Goal: Task Accomplishment & Management: Manage account settings

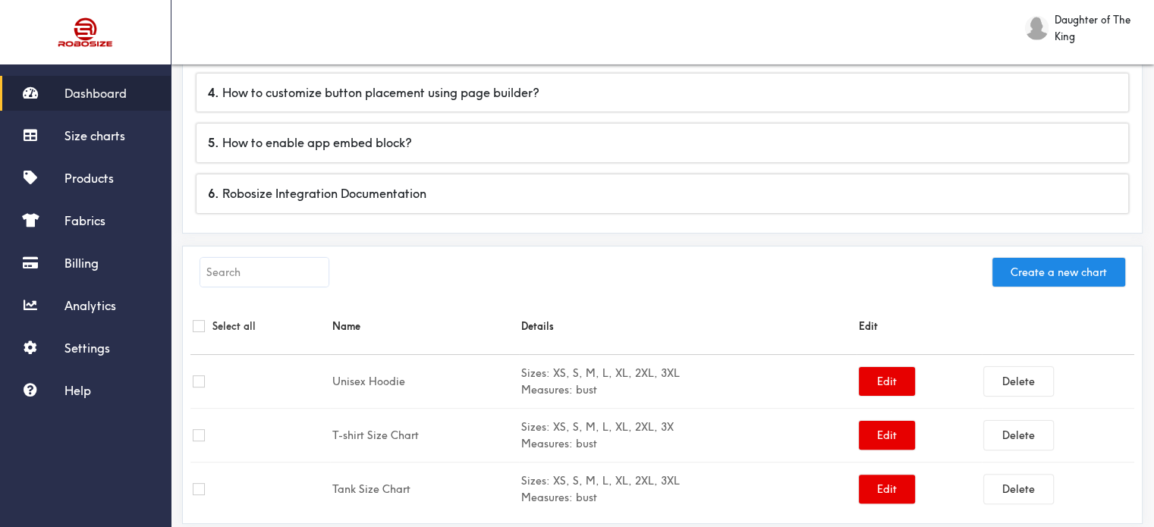
scroll to position [420, 0]
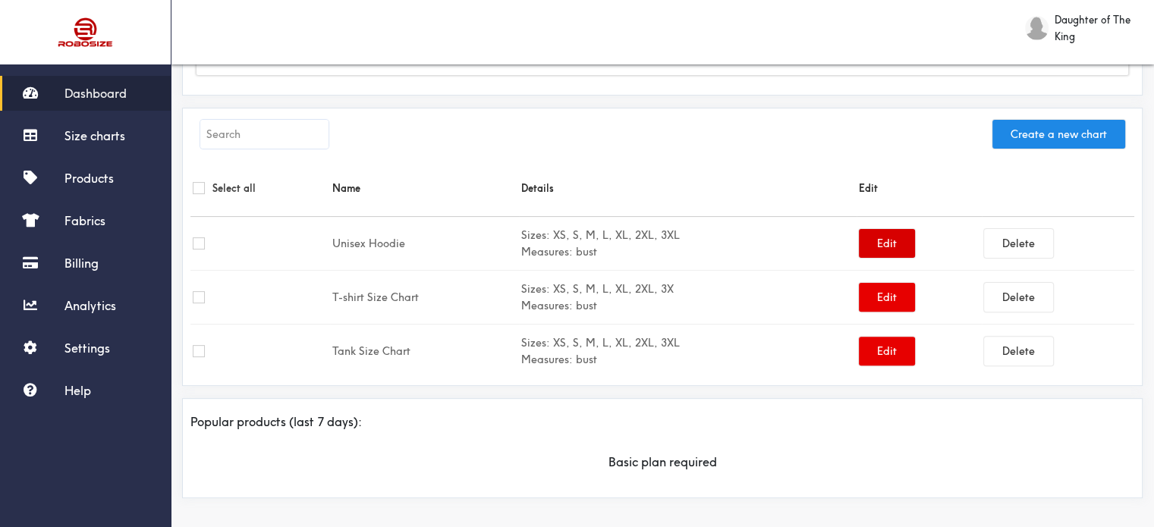
click at [886, 239] on button "Edit" at bounding box center [887, 243] width 56 height 29
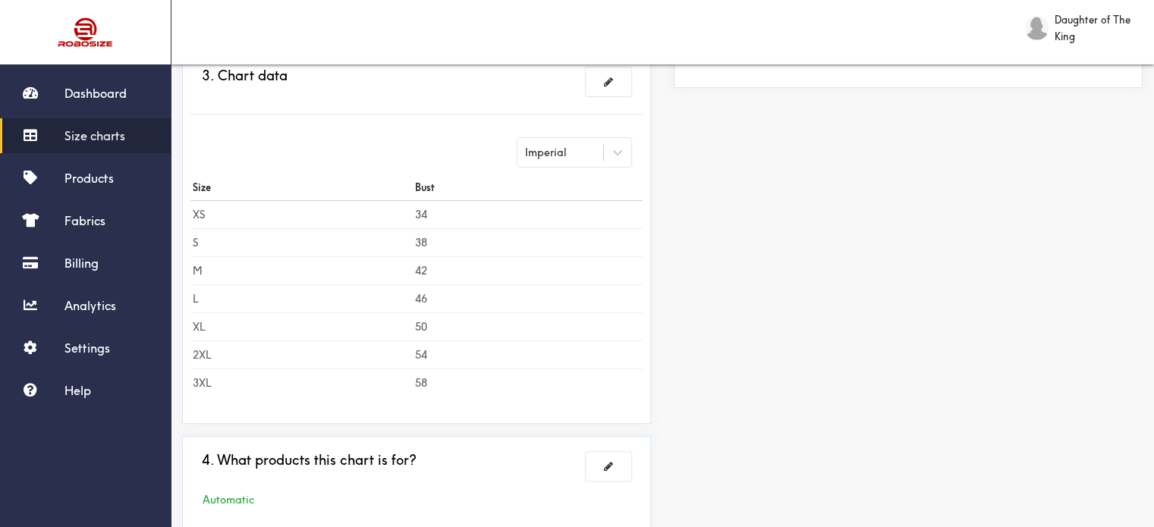
scroll to position [518, 0]
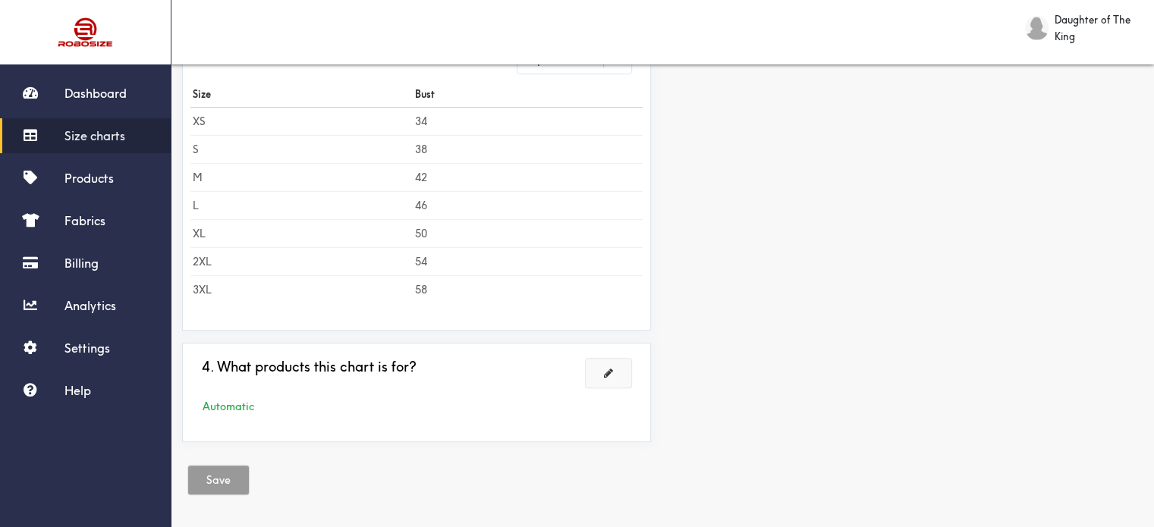
click at [614, 367] on button at bounding box center [609, 373] width 46 height 29
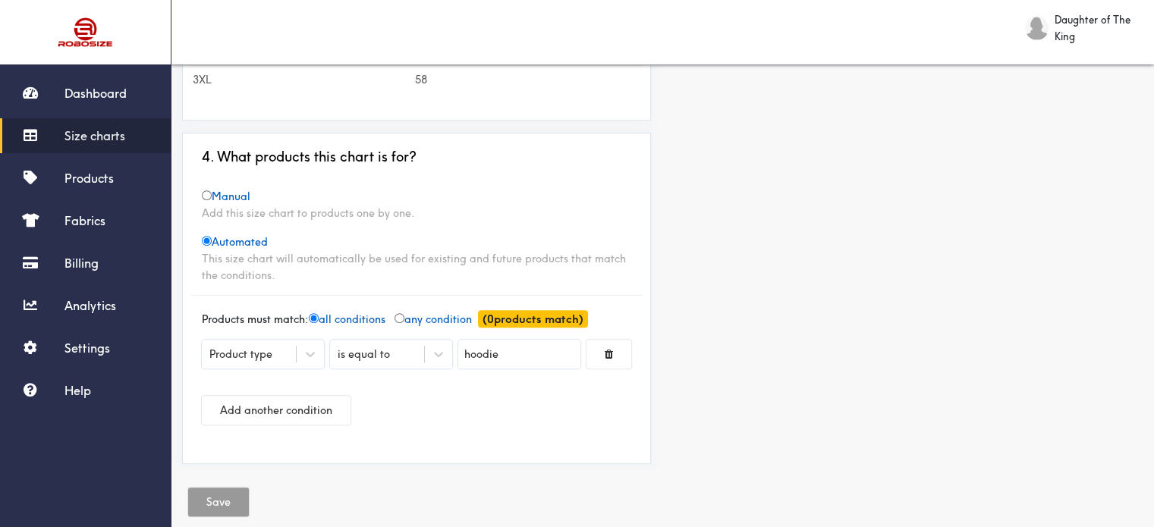
scroll to position [665, 0]
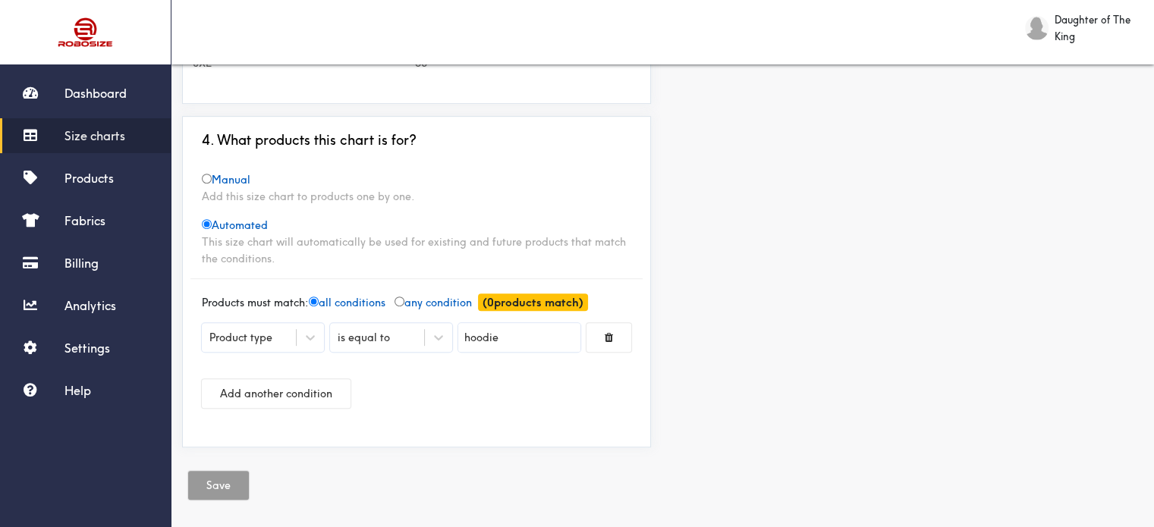
click at [415, 409] on div "Add another condition" at bounding box center [417, 393] width 430 height 53
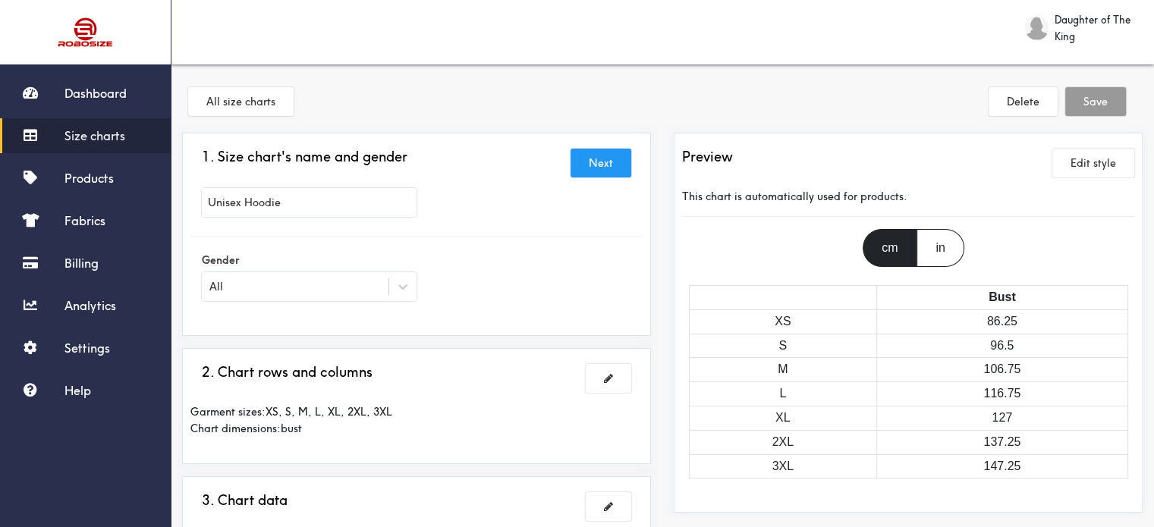
click at [596, 163] on button "Next" at bounding box center [601, 163] width 61 height 29
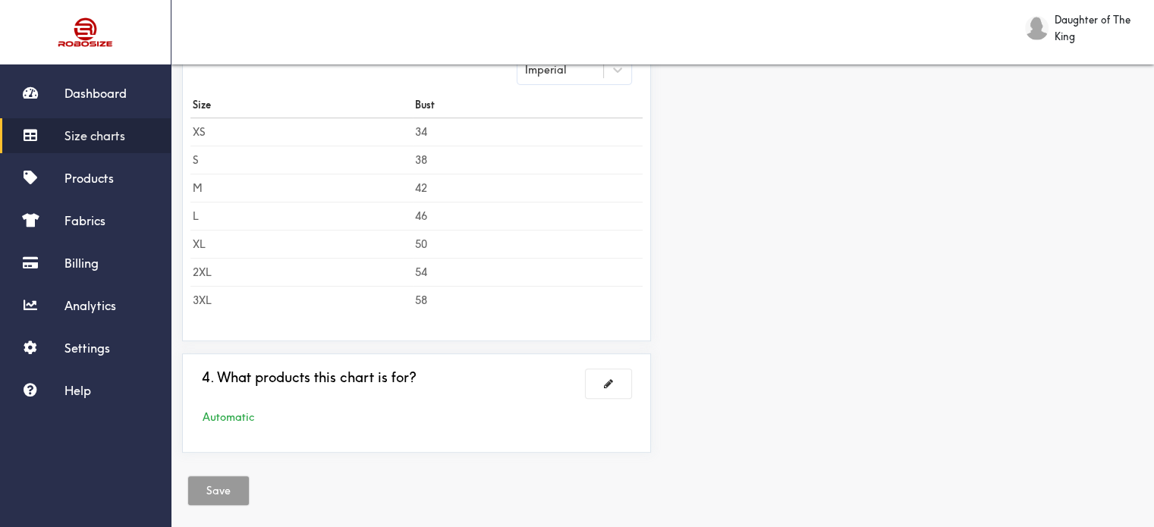
scroll to position [627, 0]
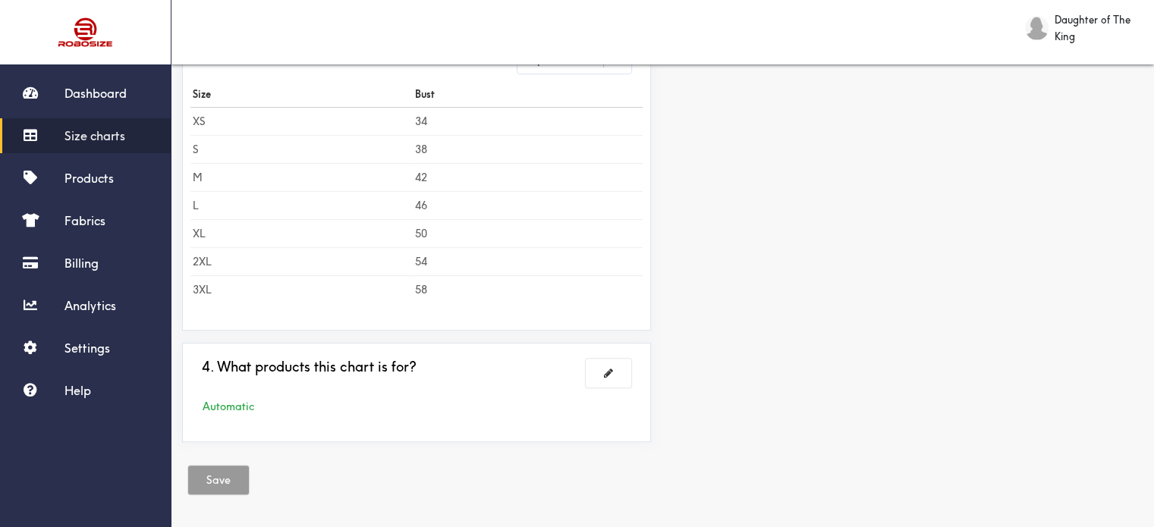
click at [225, 403] on div "Automatic" at bounding box center [416, 406] width 452 height 17
click at [614, 367] on button at bounding box center [609, 373] width 46 height 29
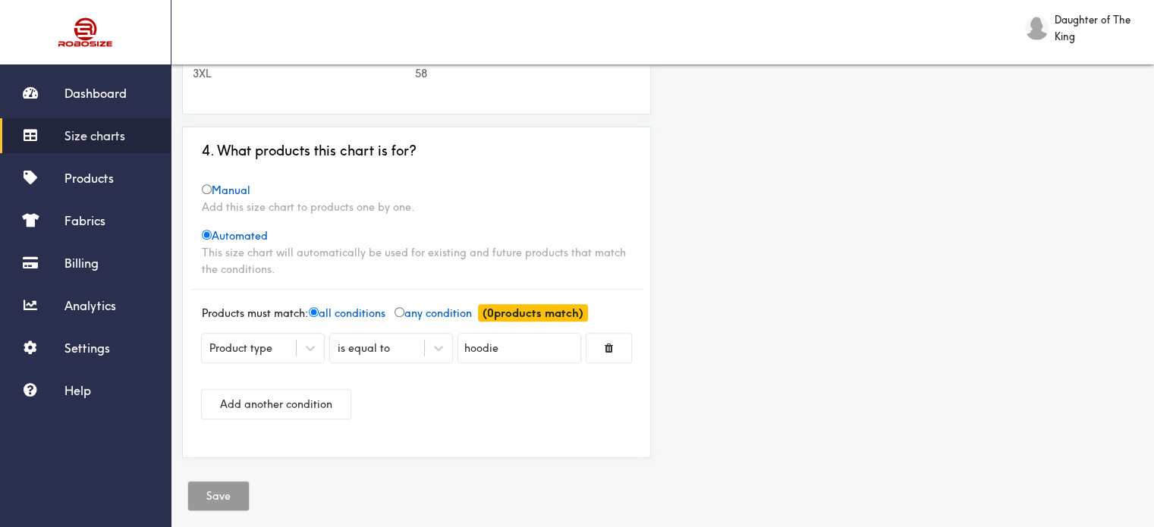
scroll to position [665, 0]
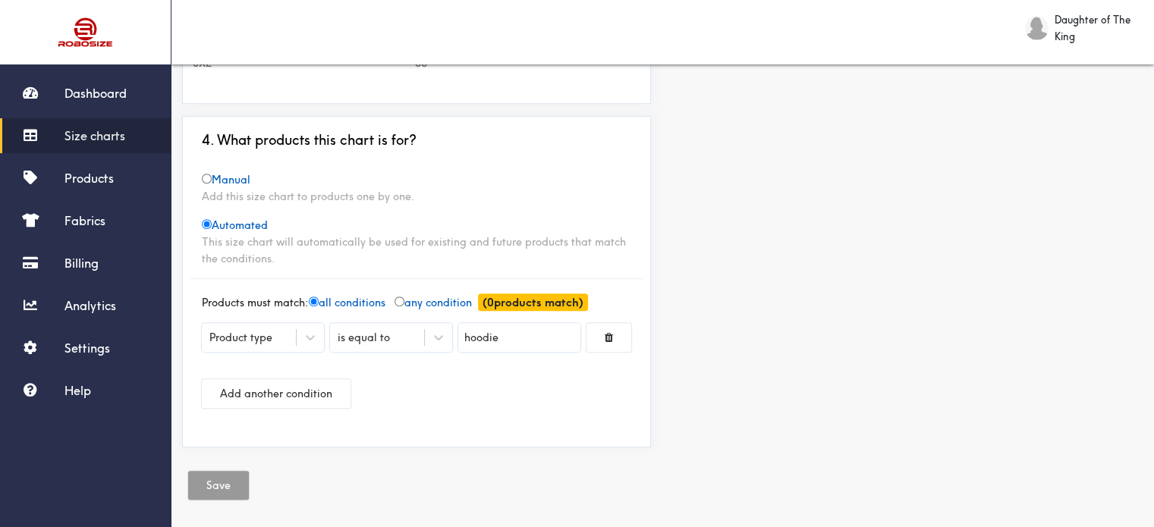
click at [206, 174] on input "radio" at bounding box center [207, 179] width 10 height 10
radio input "true"
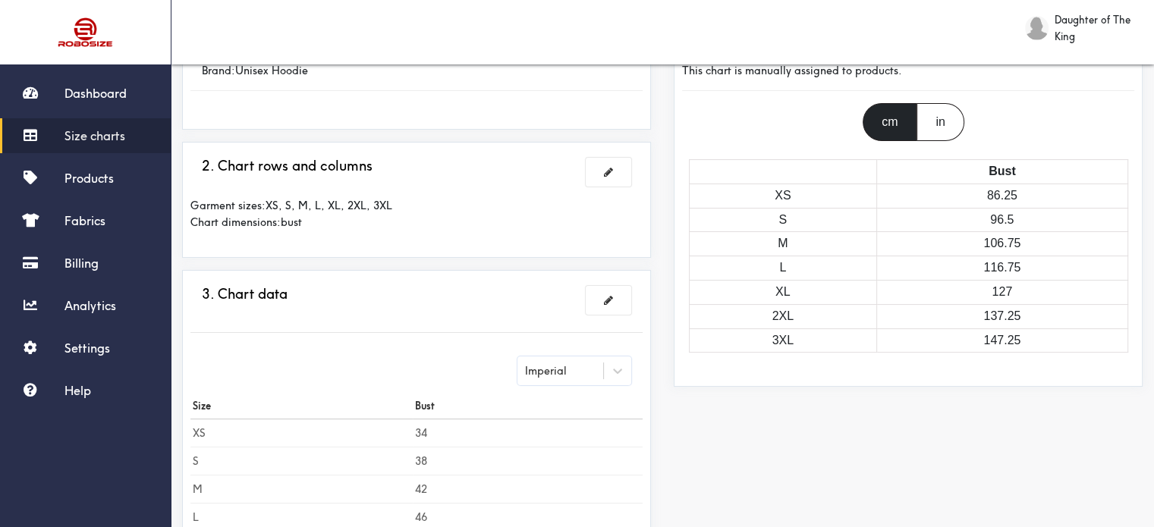
scroll to position [0, 0]
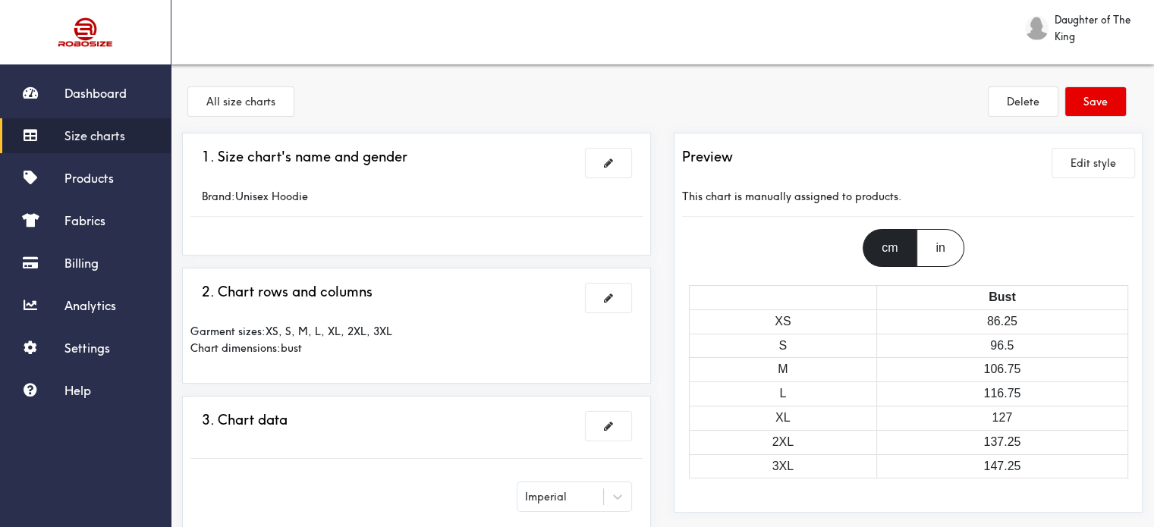
click at [941, 249] on div "in" at bounding box center [940, 248] width 47 height 38
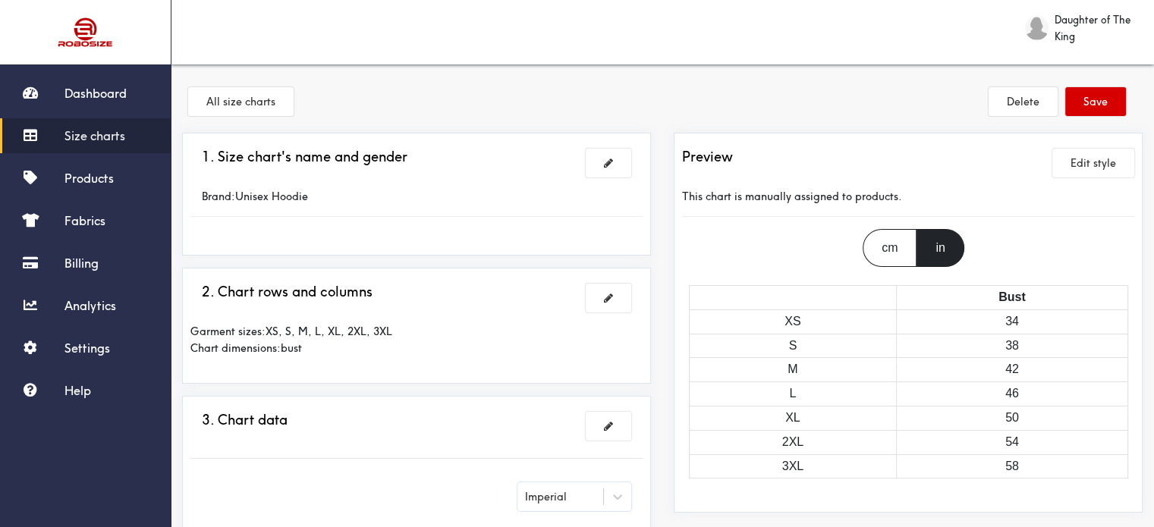
click at [1101, 90] on button "Save" at bounding box center [1095, 101] width 61 height 29
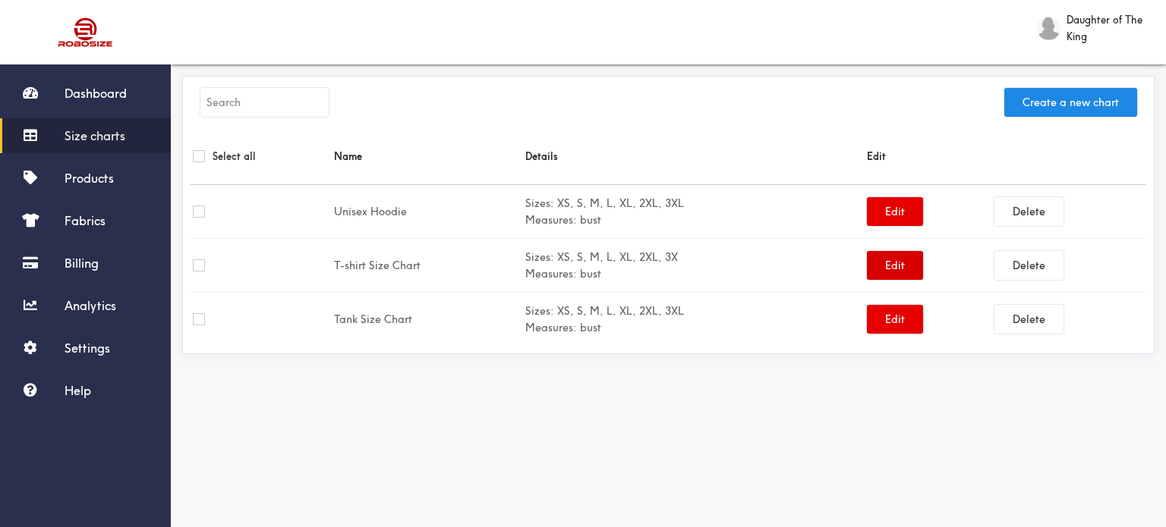
click at [889, 263] on button "Edit" at bounding box center [895, 265] width 56 height 29
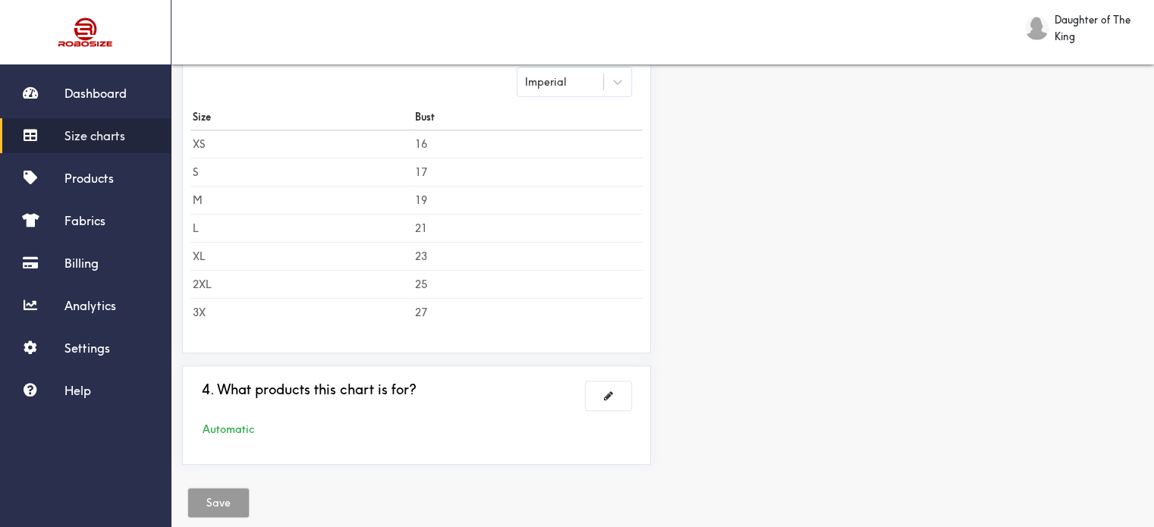
scroll to position [518, 0]
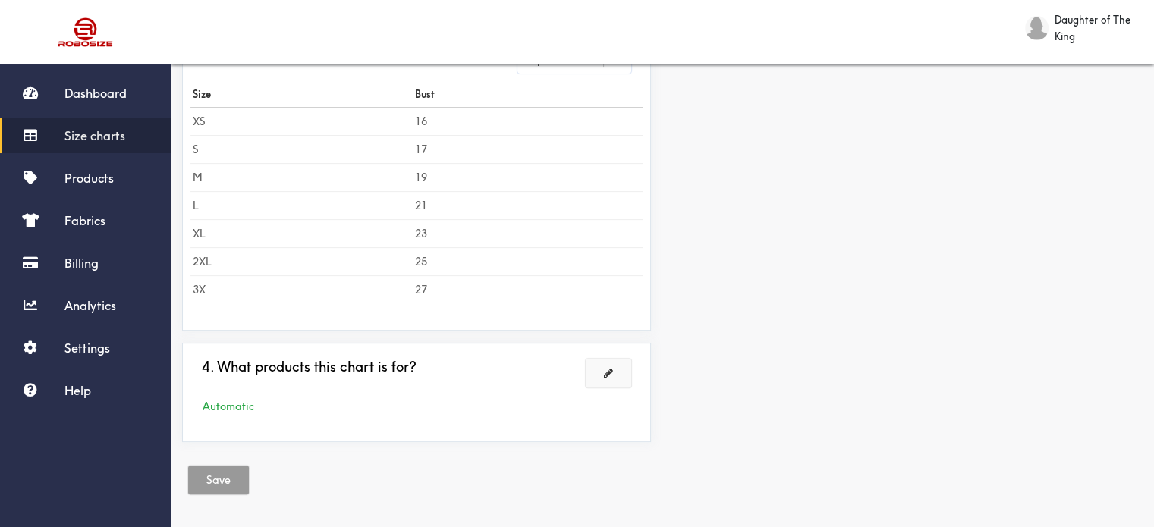
click at [613, 375] on button at bounding box center [609, 373] width 46 height 29
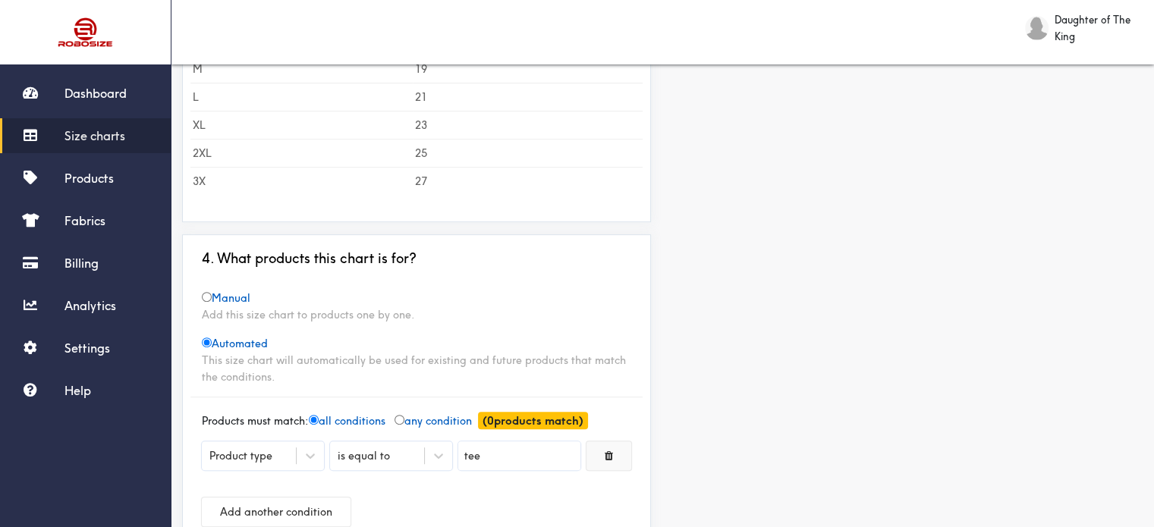
scroll to position [665, 0]
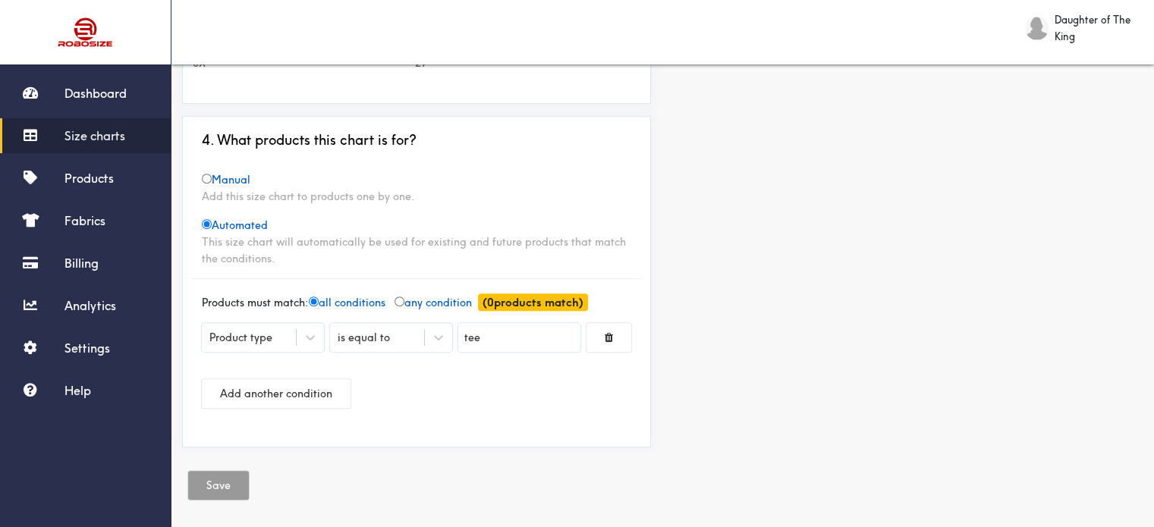
click at [267, 188] on div "Add this size chart to products one by one." at bounding box center [417, 196] width 430 height 17
click at [216, 175] on span "Manual" at bounding box center [226, 180] width 49 height 14
radio input "true"
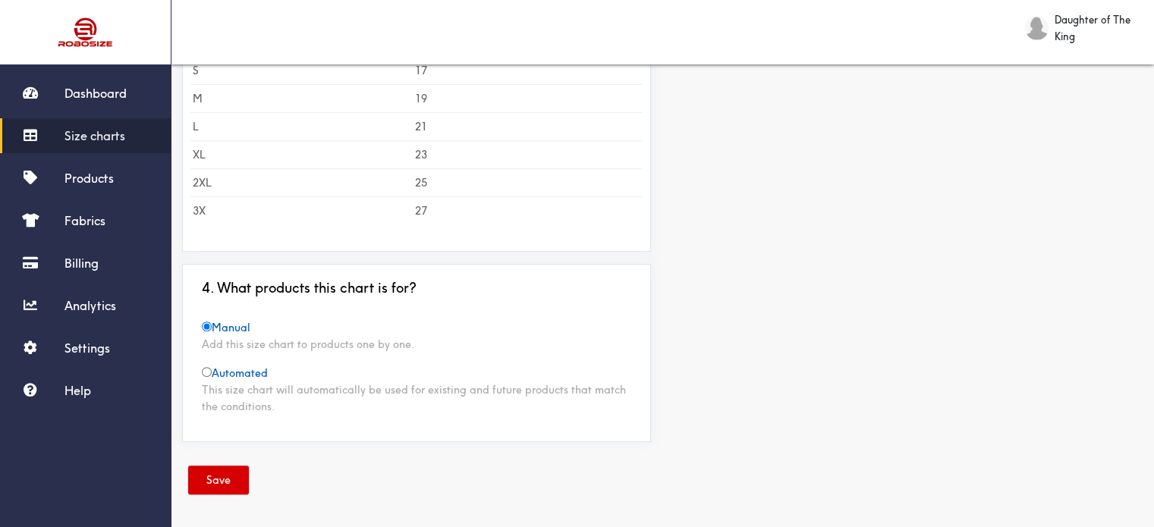
click at [215, 471] on button "Save" at bounding box center [218, 480] width 61 height 29
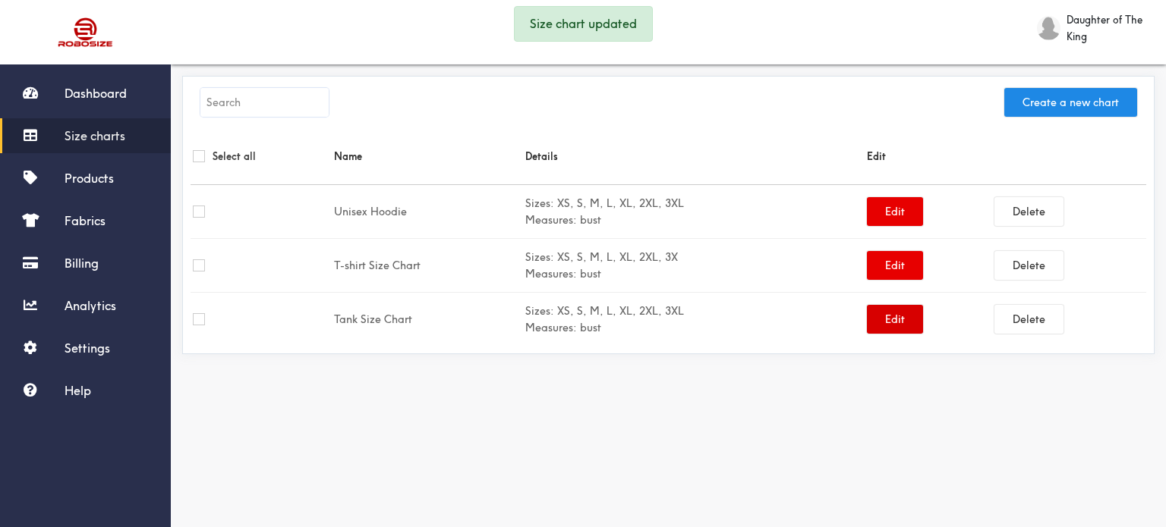
click at [901, 322] on button "Edit" at bounding box center [895, 319] width 56 height 29
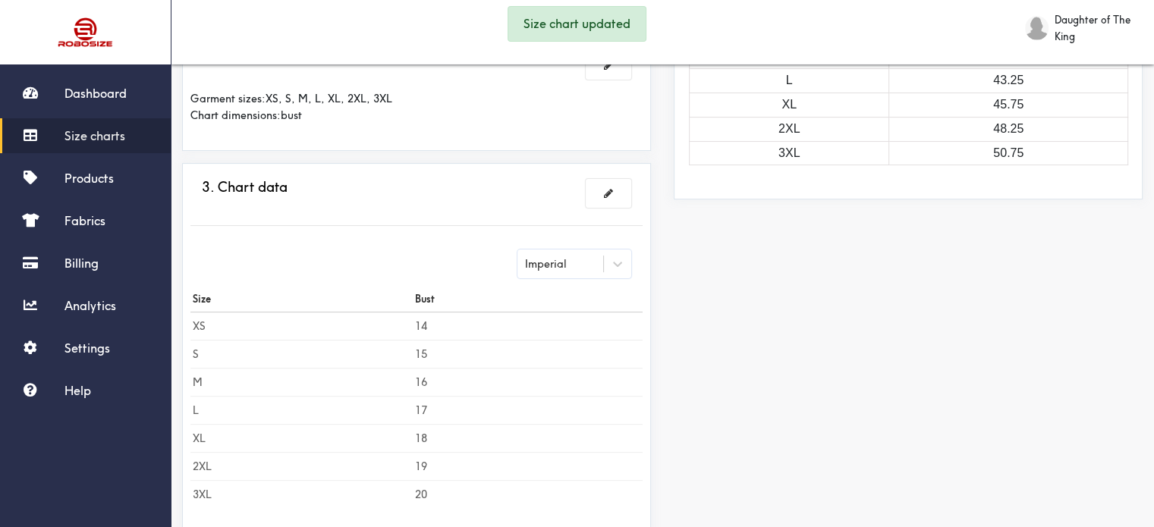
scroll to position [518, 0]
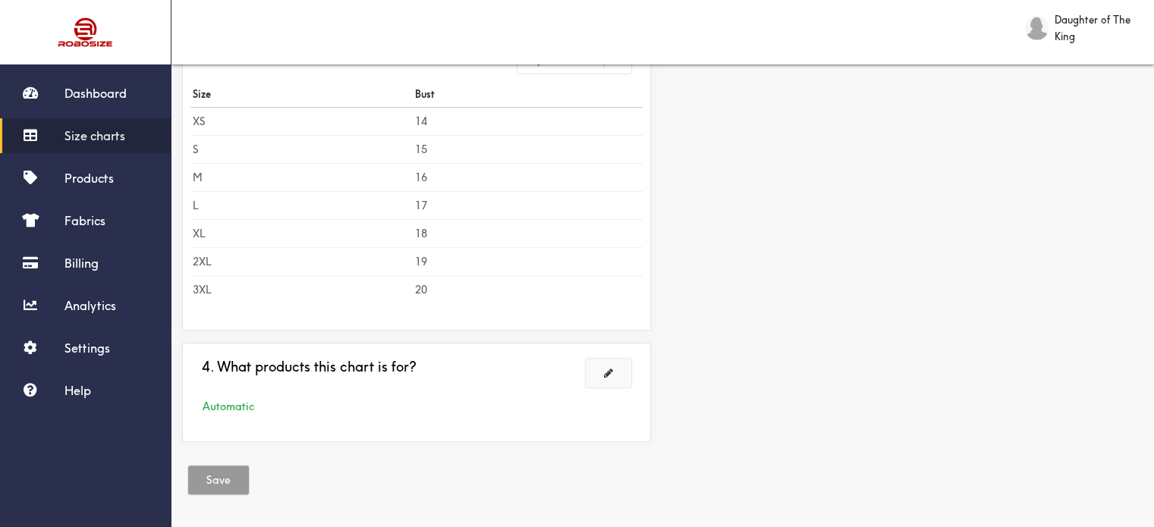
click at [616, 368] on button at bounding box center [609, 373] width 46 height 29
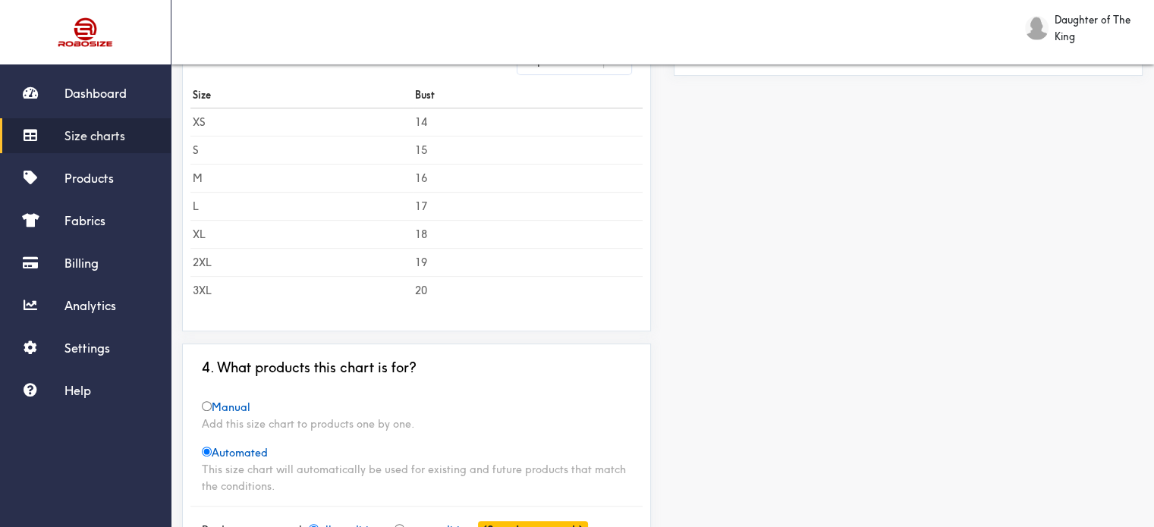
click at [246, 418] on div "Add this size chart to products one by one." at bounding box center [417, 424] width 430 height 17
click at [211, 404] on input "radio" at bounding box center [207, 406] width 10 height 10
radio input "true"
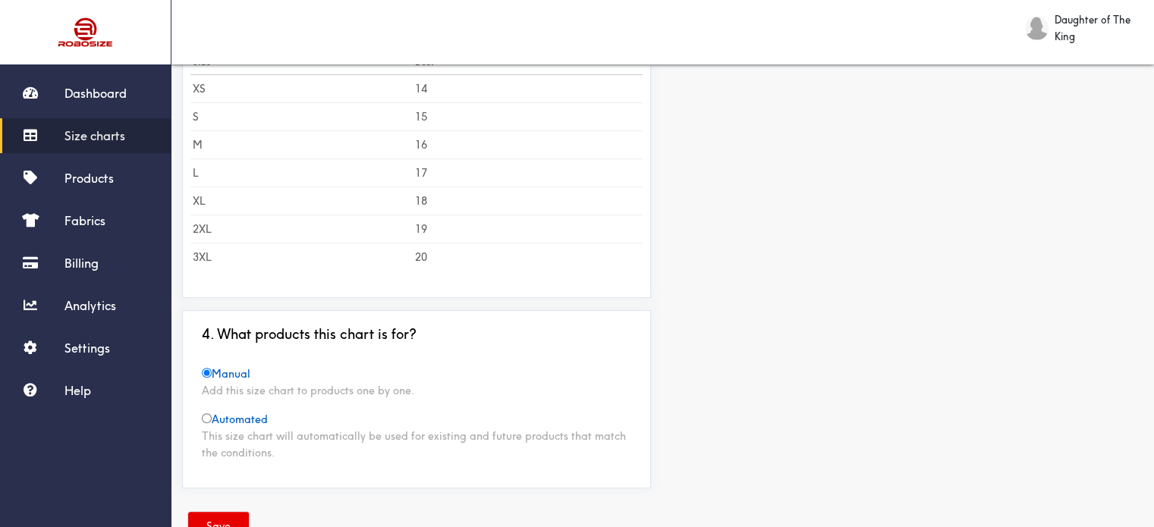
scroll to position [517, 0]
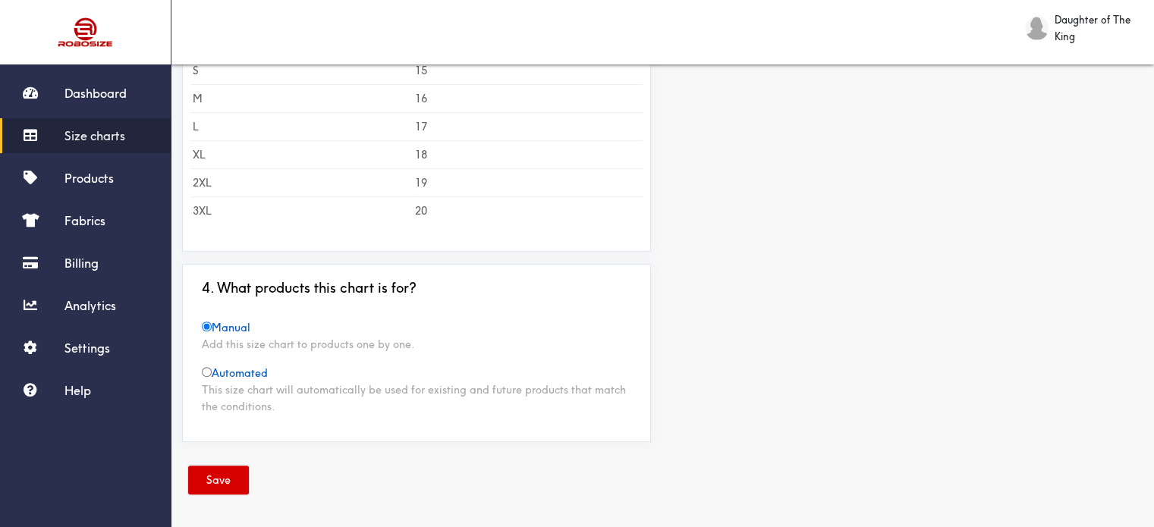
click at [200, 477] on button "Save" at bounding box center [218, 480] width 61 height 29
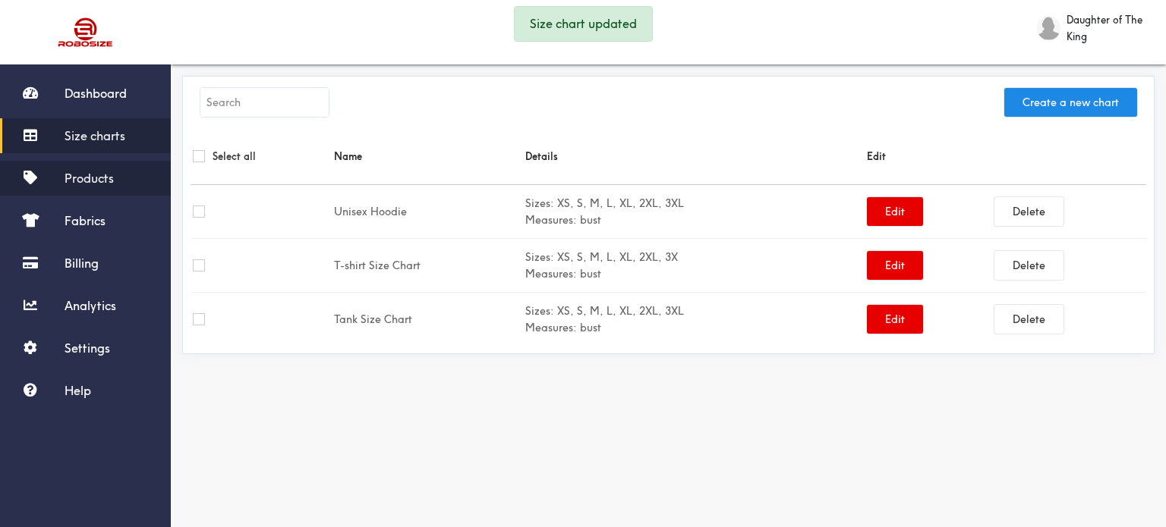
click at [113, 174] on span "Products" at bounding box center [89, 178] width 49 height 15
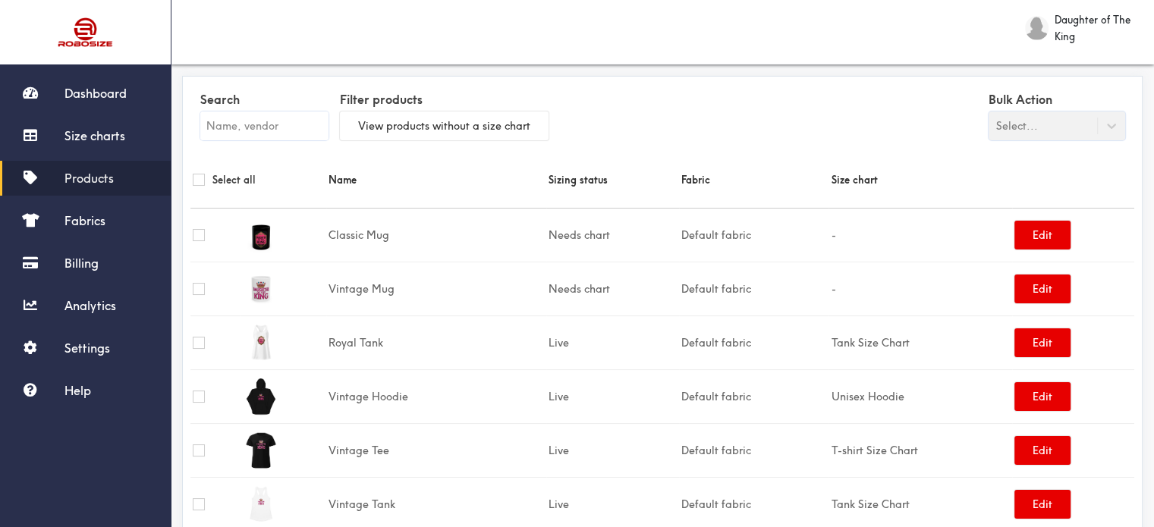
click at [191, 339] on td at bounding box center [214, 343] width 49 height 54
click at [198, 342] on input "checkbox" at bounding box center [199, 343] width 12 height 12
checkbox input "true"
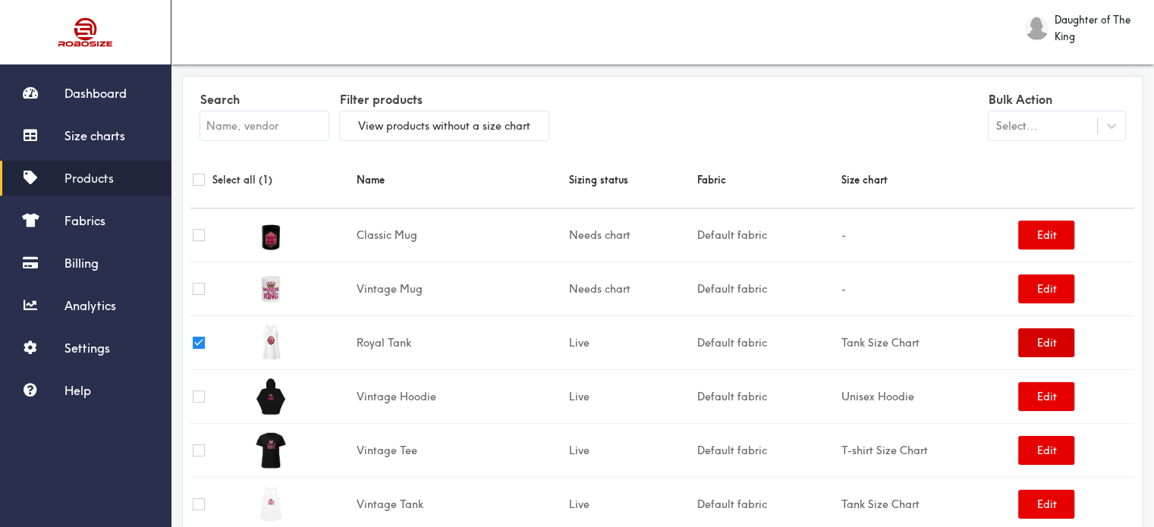
click at [1050, 345] on button "Edit" at bounding box center [1046, 343] width 56 height 29
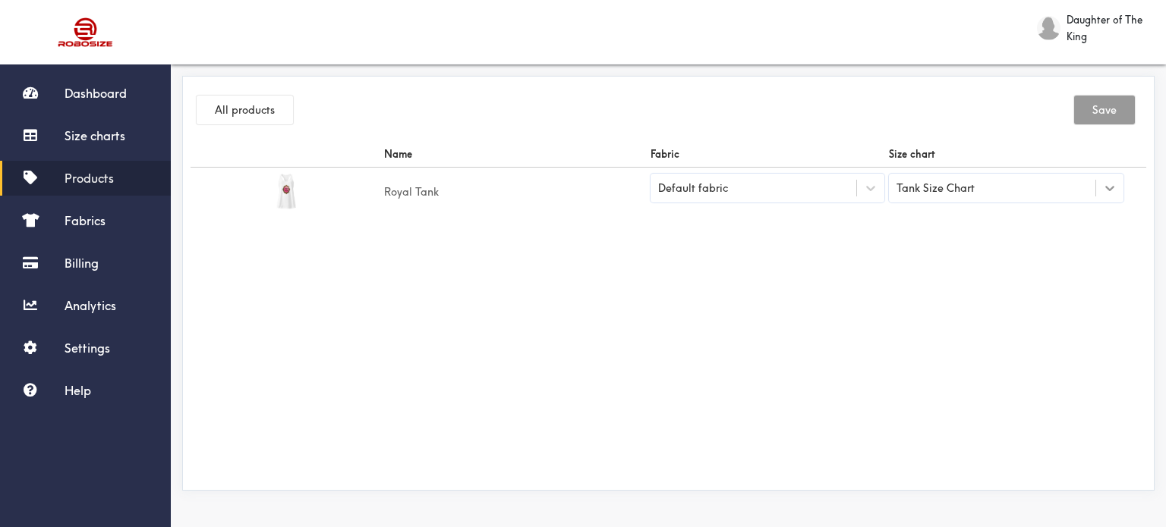
click at [1105, 184] on icon at bounding box center [1109, 188] width 15 height 15
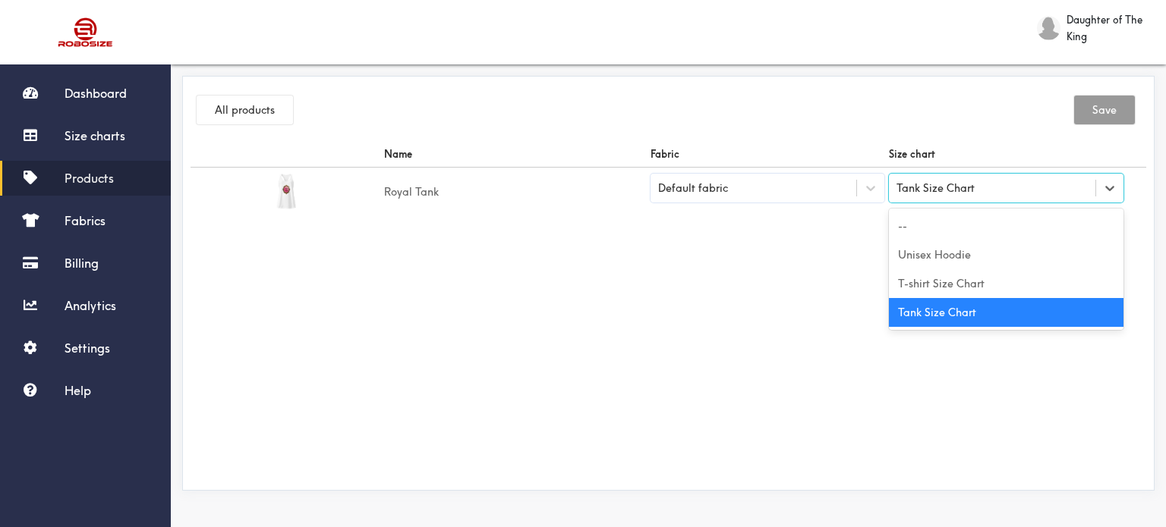
click at [999, 315] on div "Tank Size Chart" at bounding box center [1006, 312] width 234 height 29
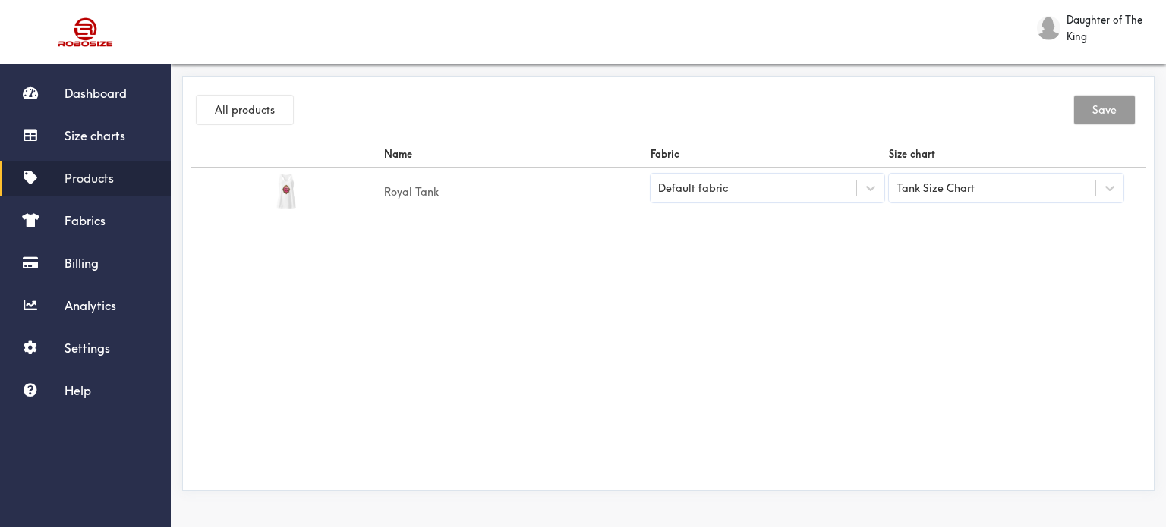
click at [947, 279] on div "Name Fabric Size chart Royal Tank Default fabric Tank Size Chart" at bounding box center [667, 311] width 955 height 341
click at [77, 171] on span "Products" at bounding box center [89, 178] width 49 height 15
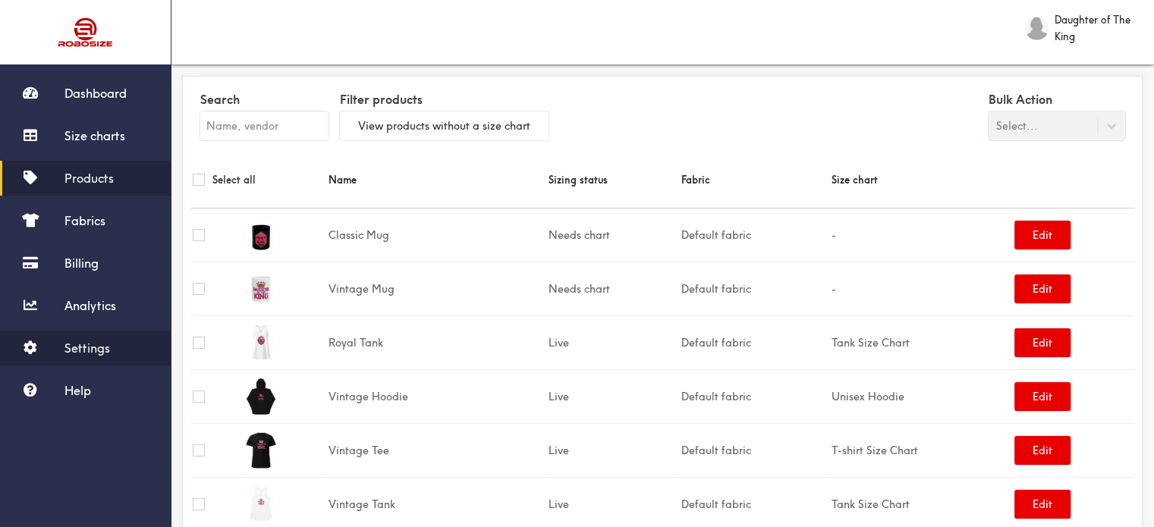
click at [90, 346] on span "Settings" at bounding box center [88, 348] width 46 height 15
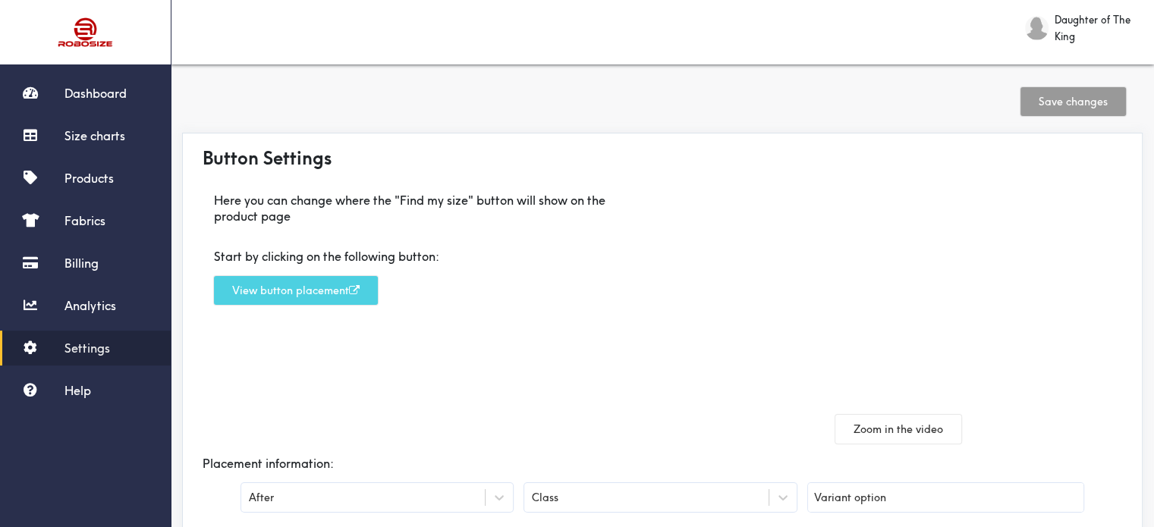
click at [279, 285] on button "View button placement" at bounding box center [296, 290] width 164 height 29
click at [780, 500] on icon at bounding box center [783, 497] width 15 height 15
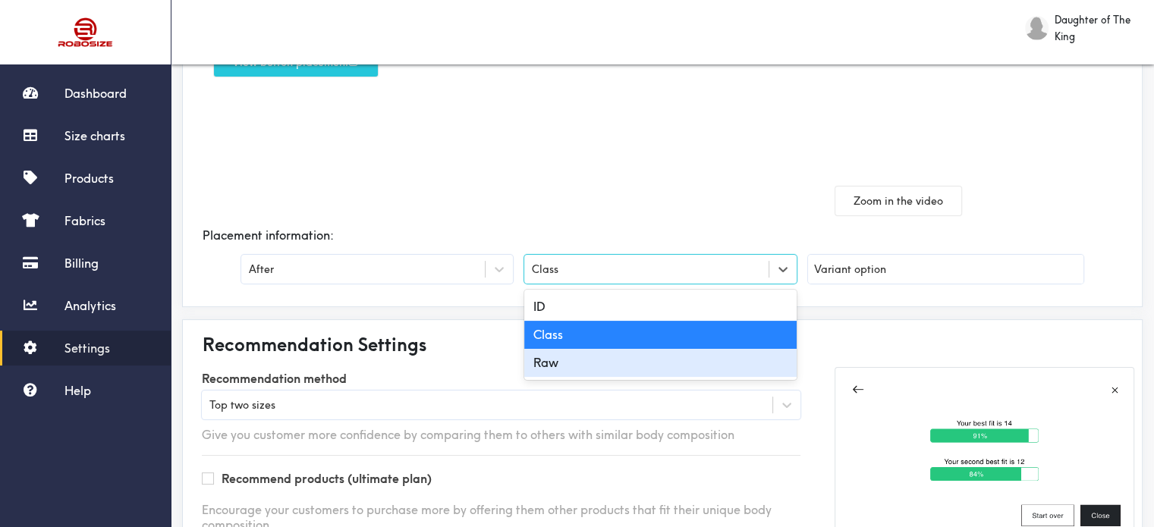
scroll to position [238, 0]
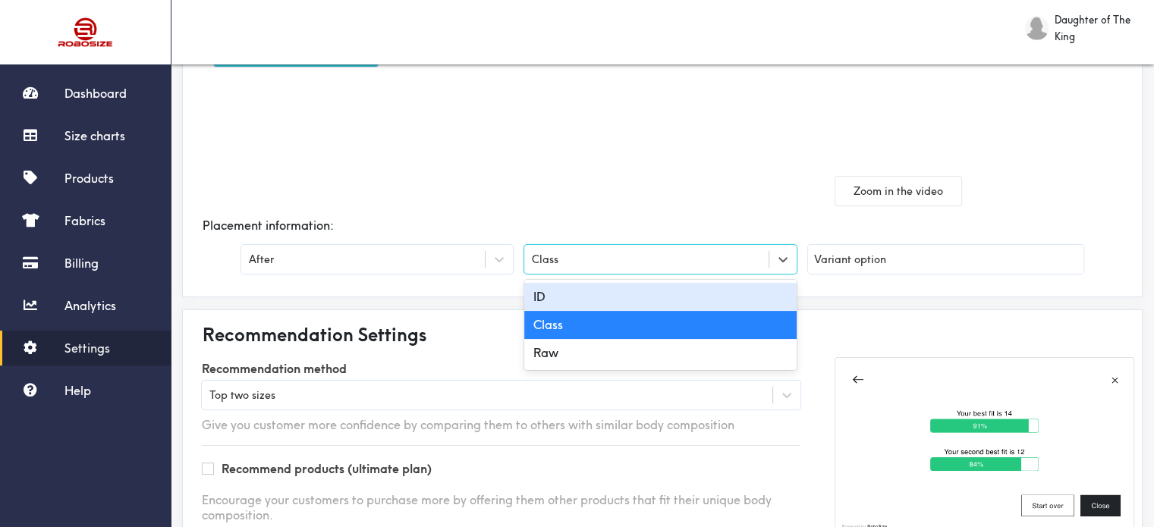
click at [568, 297] on div "ID" at bounding box center [660, 297] width 272 height 28
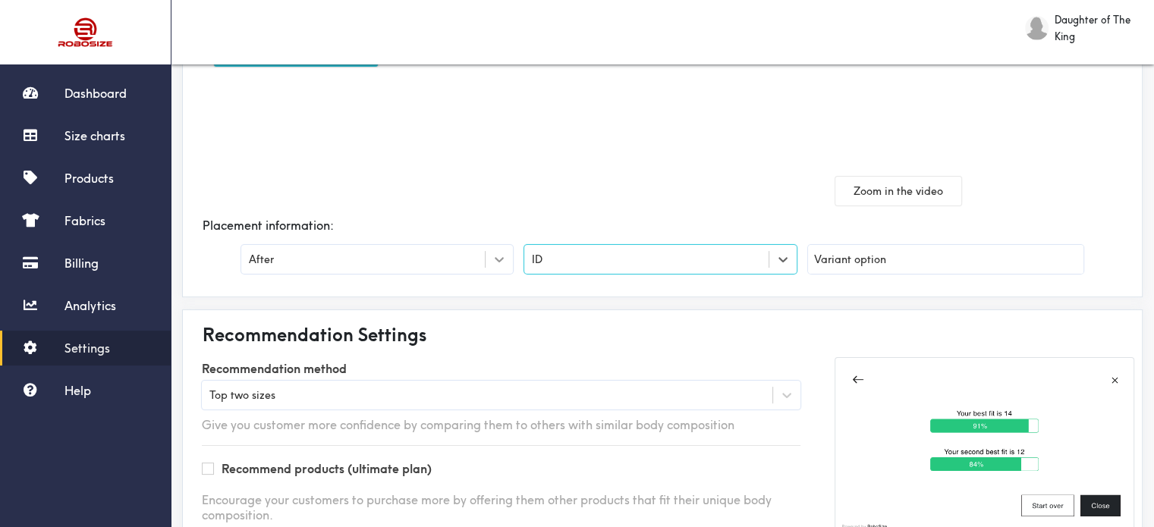
click at [496, 257] on icon at bounding box center [500, 259] width 9 height 5
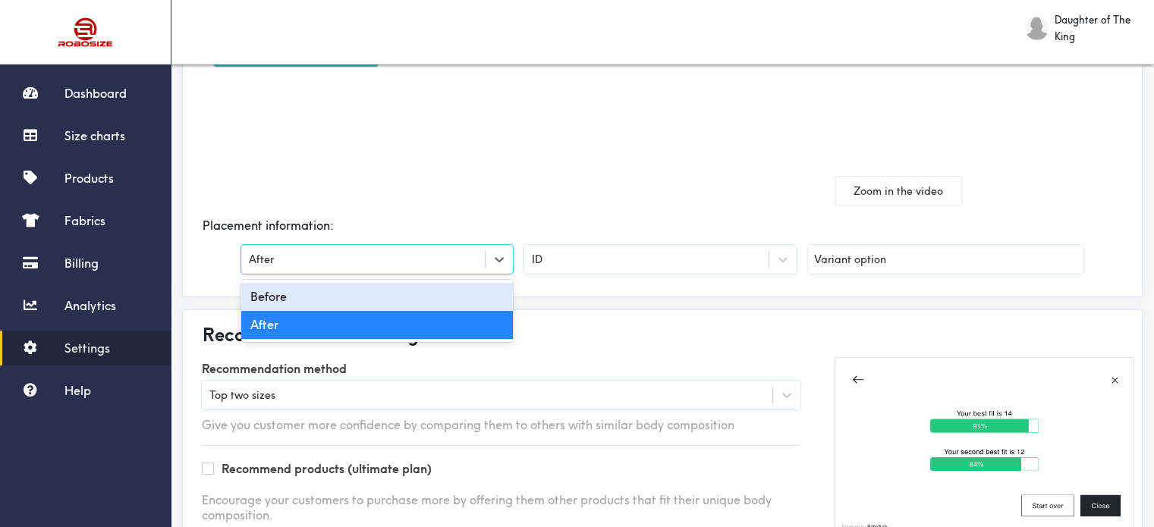
click at [476, 299] on div "Before" at bounding box center [377, 297] width 272 height 28
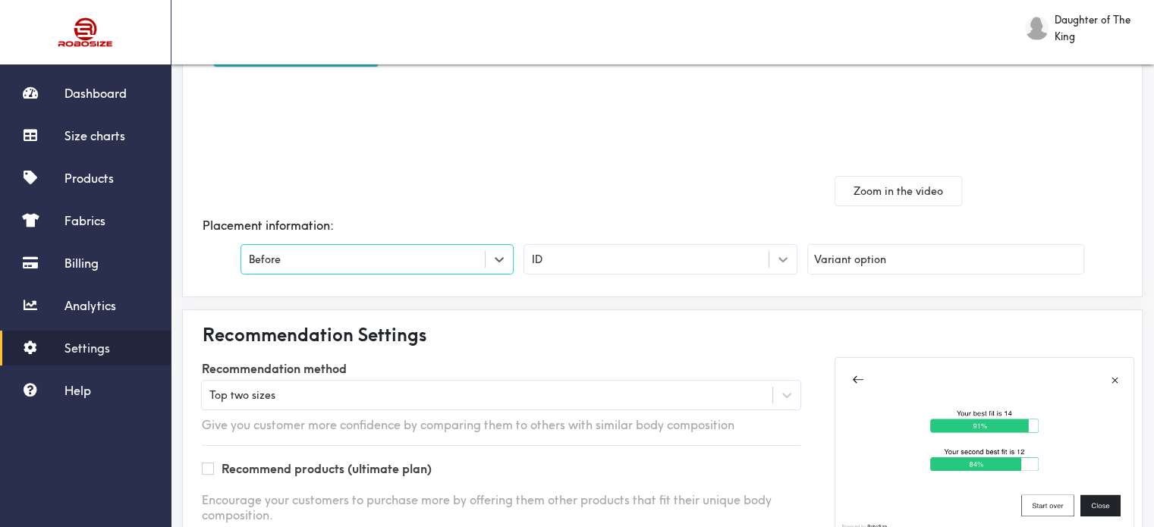
click at [792, 253] on div at bounding box center [782, 259] width 27 height 27
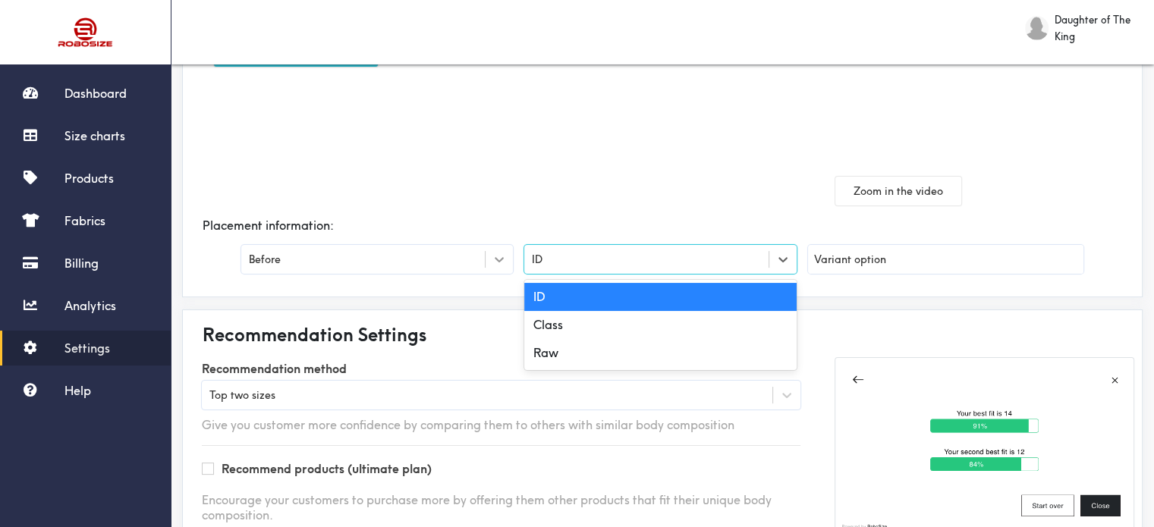
click at [496, 254] on icon at bounding box center [499, 259] width 15 height 15
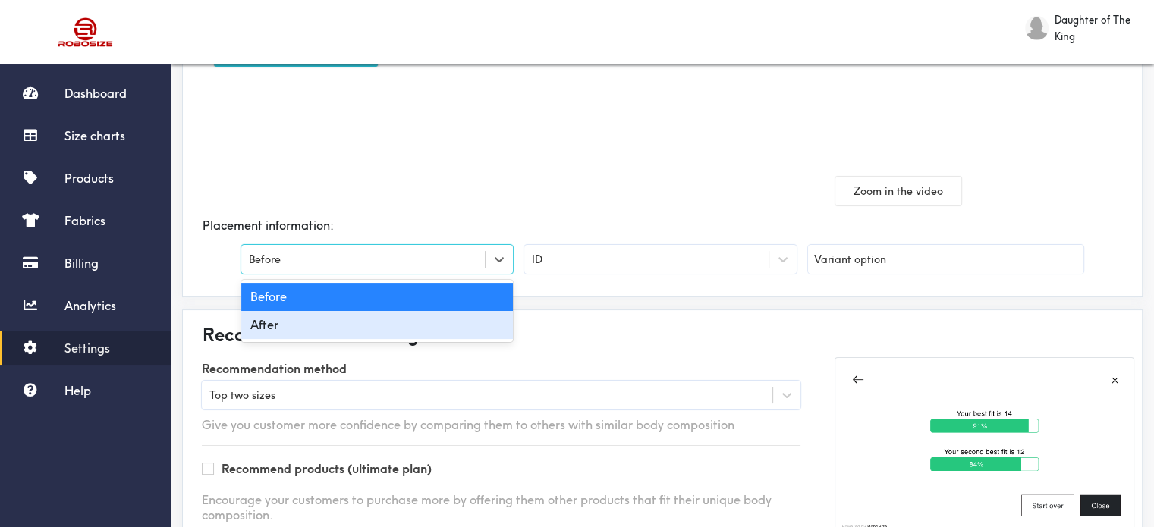
click at [424, 320] on div "After" at bounding box center [377, 325] width 272 height 28
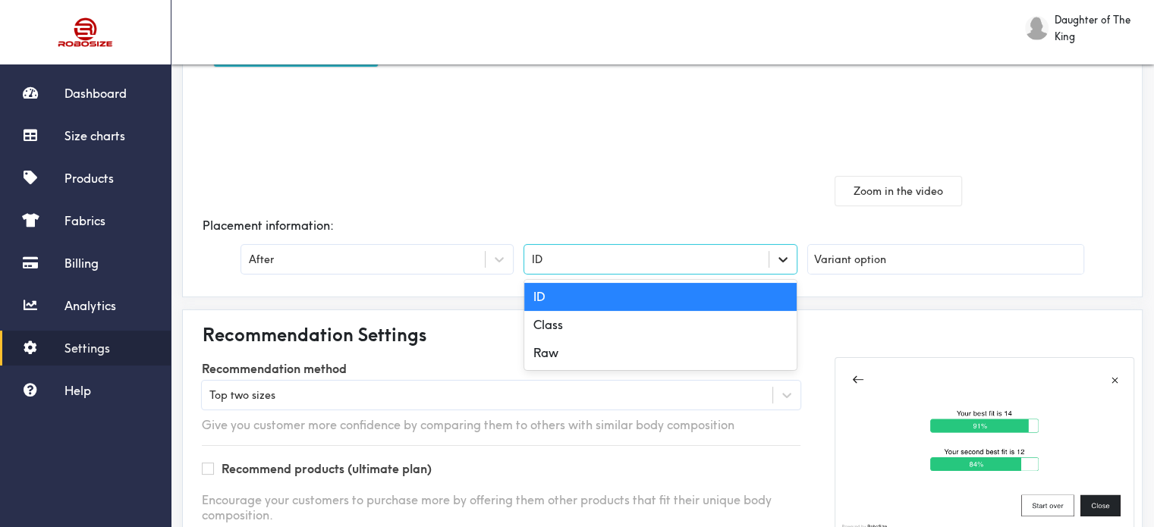
click at [789, 255] on icon at bounding box center [783, 259] width 15 height 15
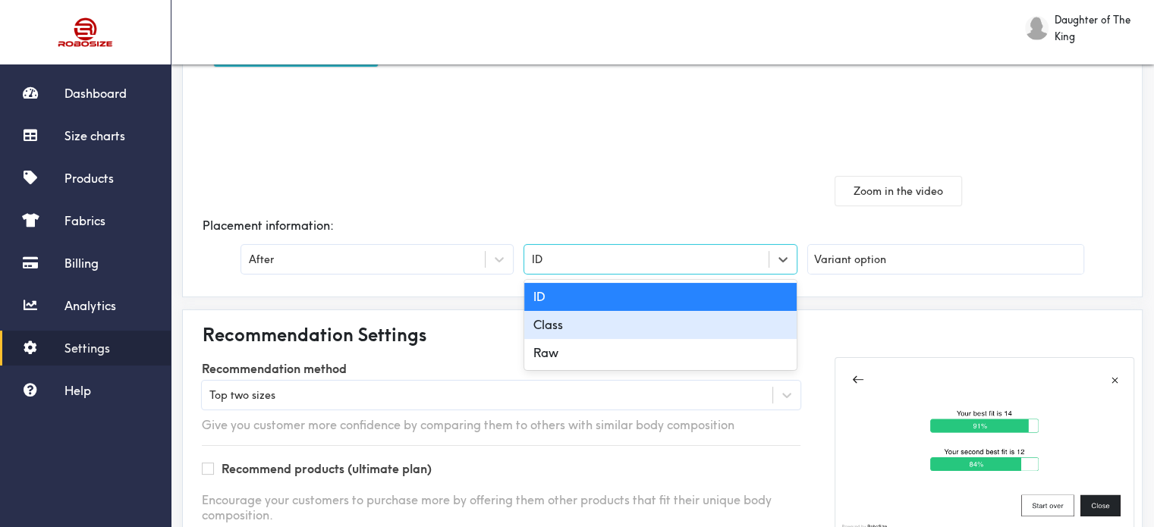
click at [744, 320] on div "Class" at bounding box center [660, 325] width 272 height 28
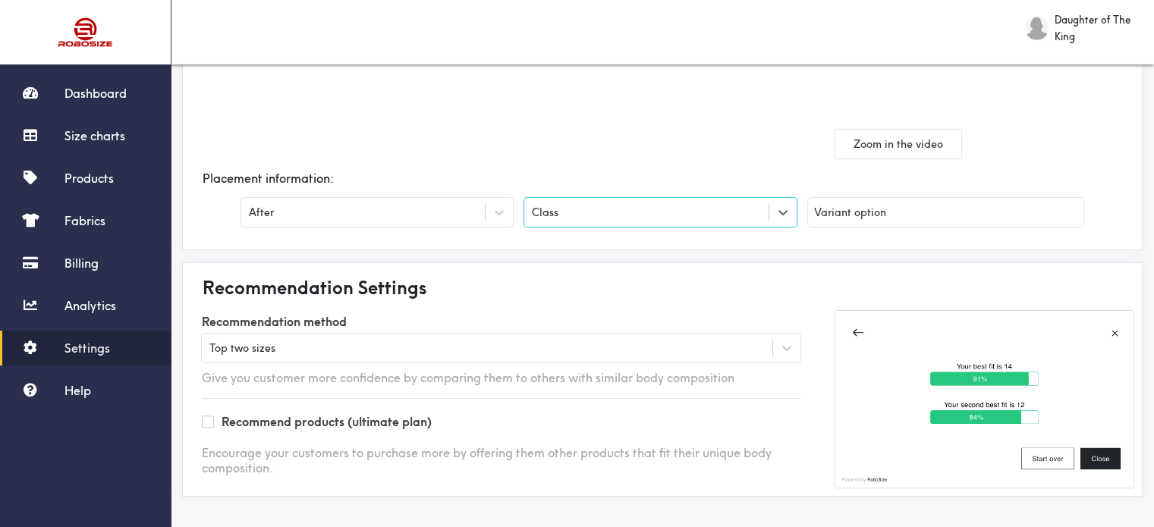
scroll to position [58, 0]
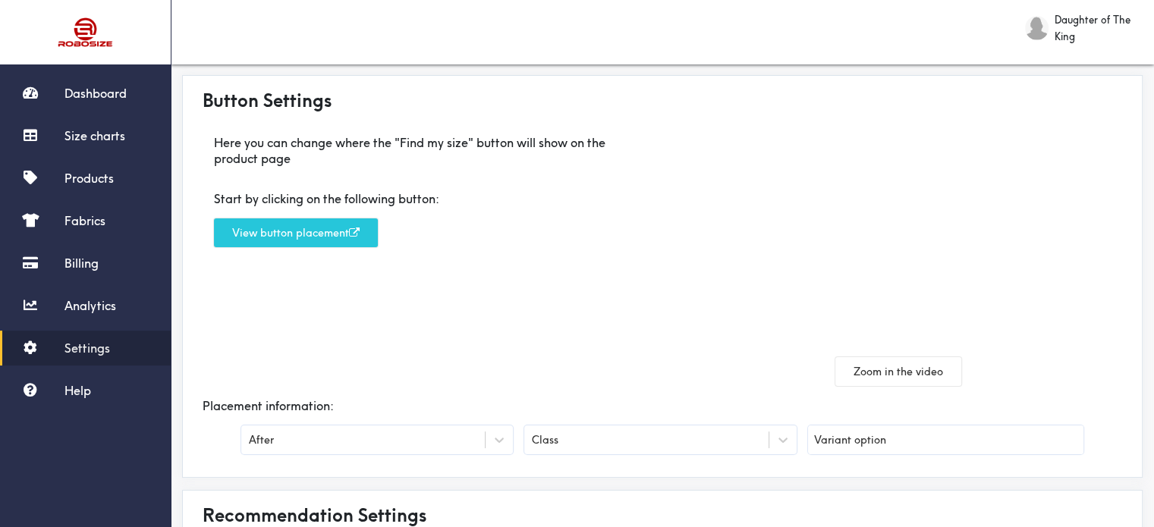
click at [899, 444] on input "Variant option" at bounding box center [945, 440] width 275 height 29
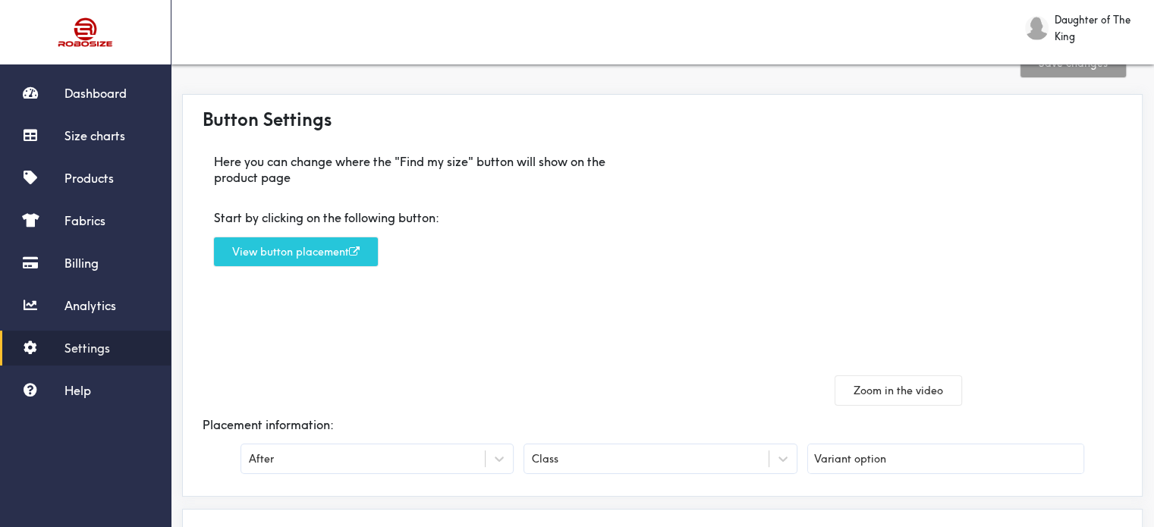
scroll to position [0, 0]
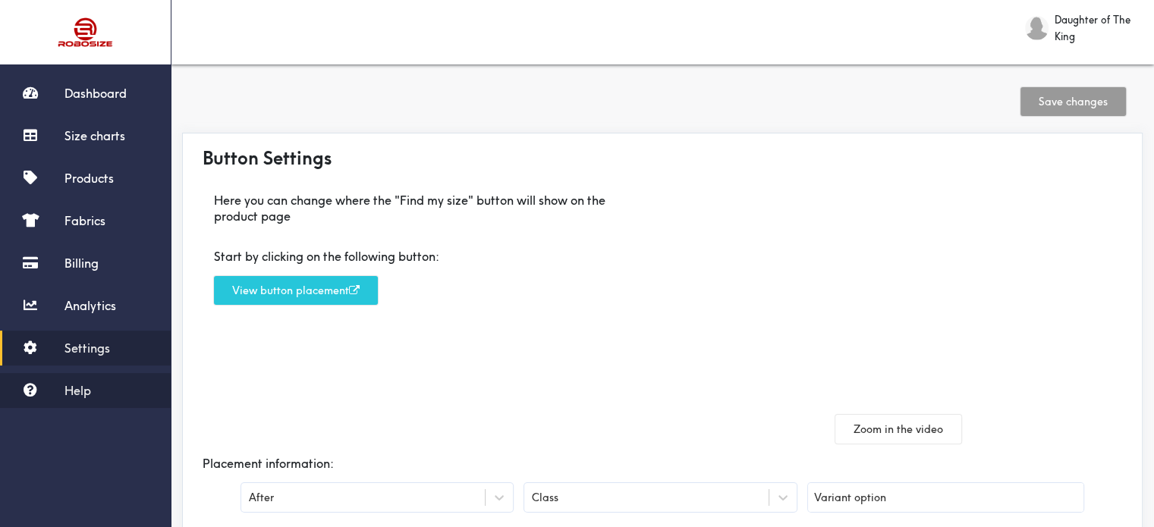
click at [72, 386] on span "Help" at bounding box center [78, 390] width 27 height 15
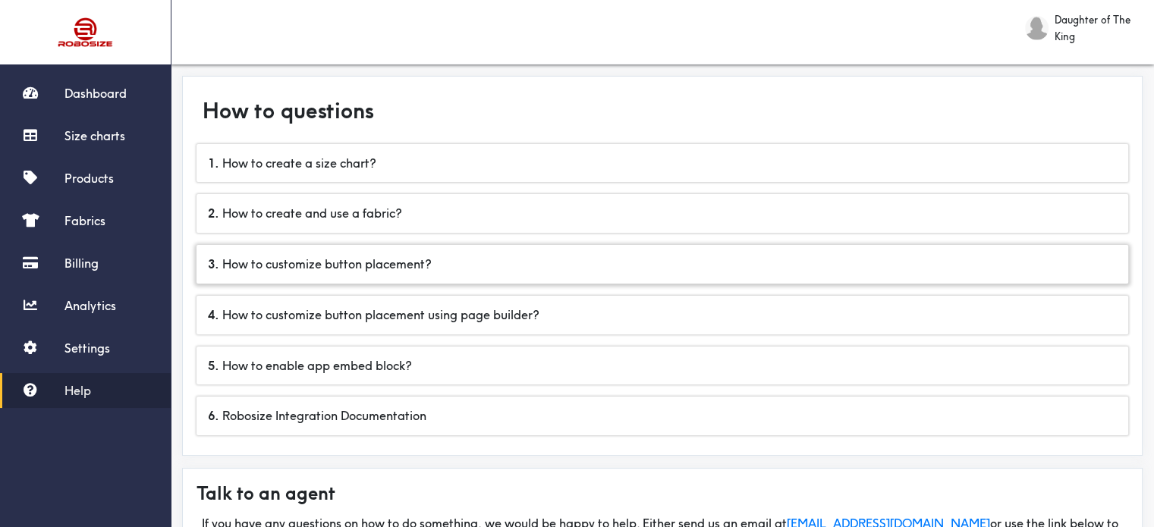
click at [417, 260] on div "3 . How to customize button placement?" at bounding box center [663, 264] width 932 height 39
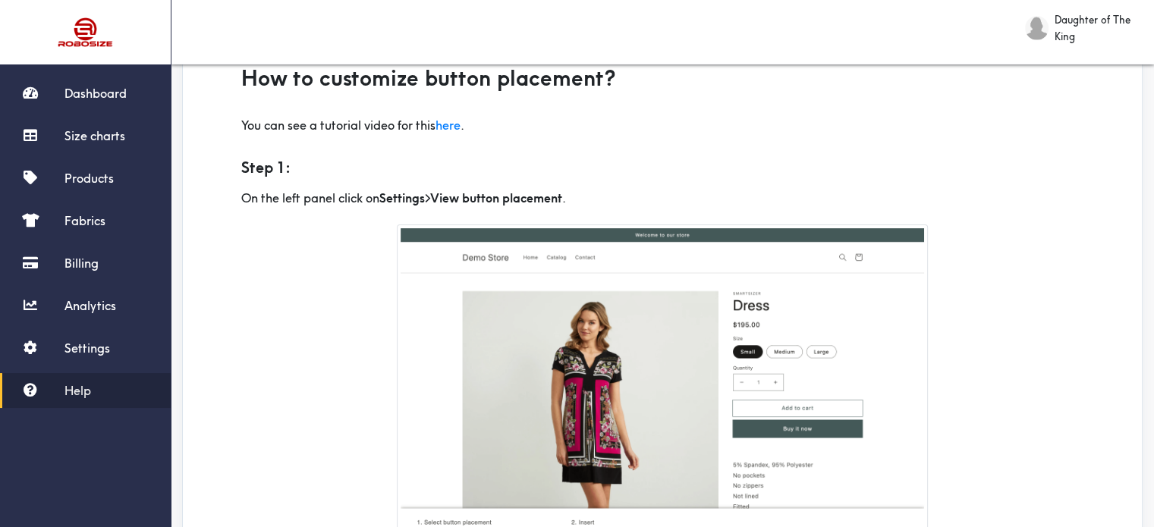
scroll to position [76, 0]
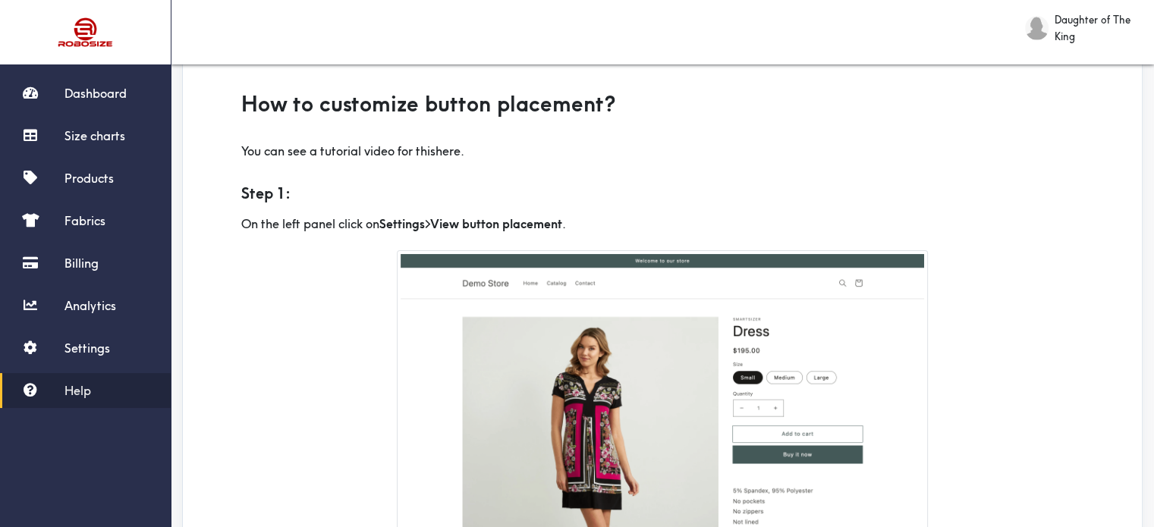
click at [451, 153] on link "here" at bounding box center [448, 150] width 25 height 15
click at [61, 345] on link "Settings" at bounding box center [85, 348] width 171 height 35
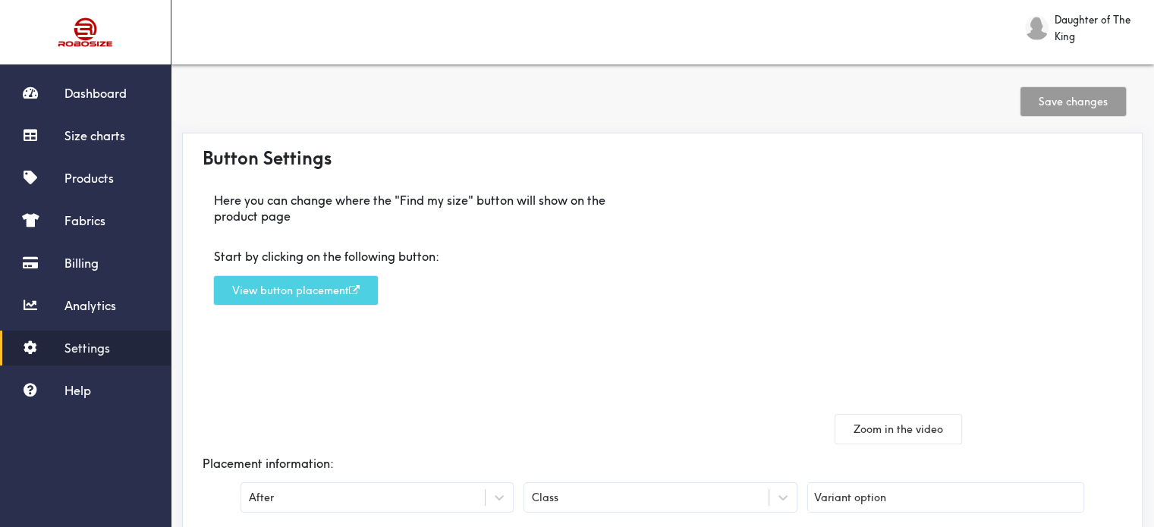
click at [245, 291] on button "View button placement" at bounding box center [296, 290] width 164 height 29
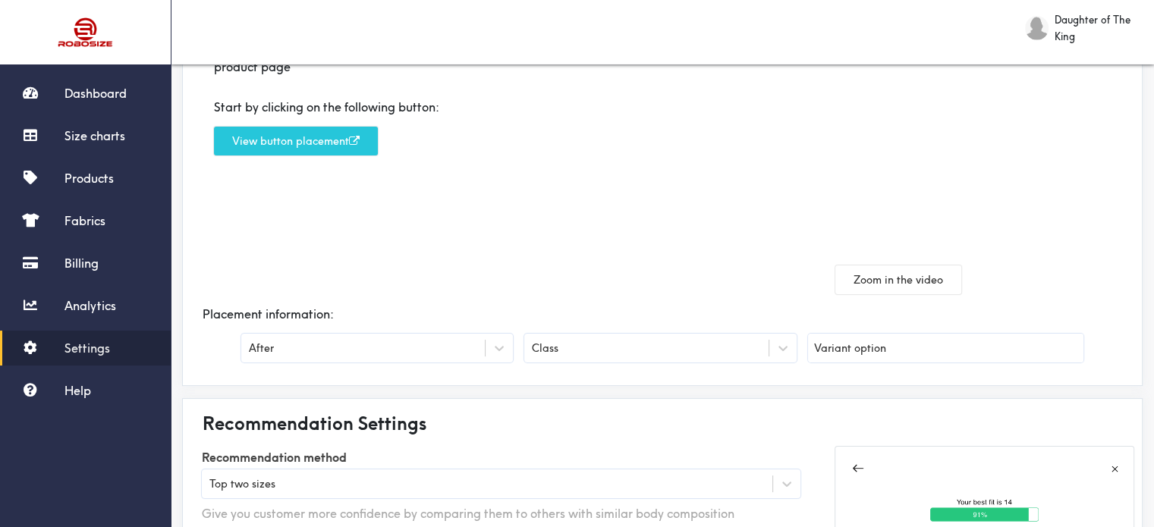
scroll to position [152, 0]
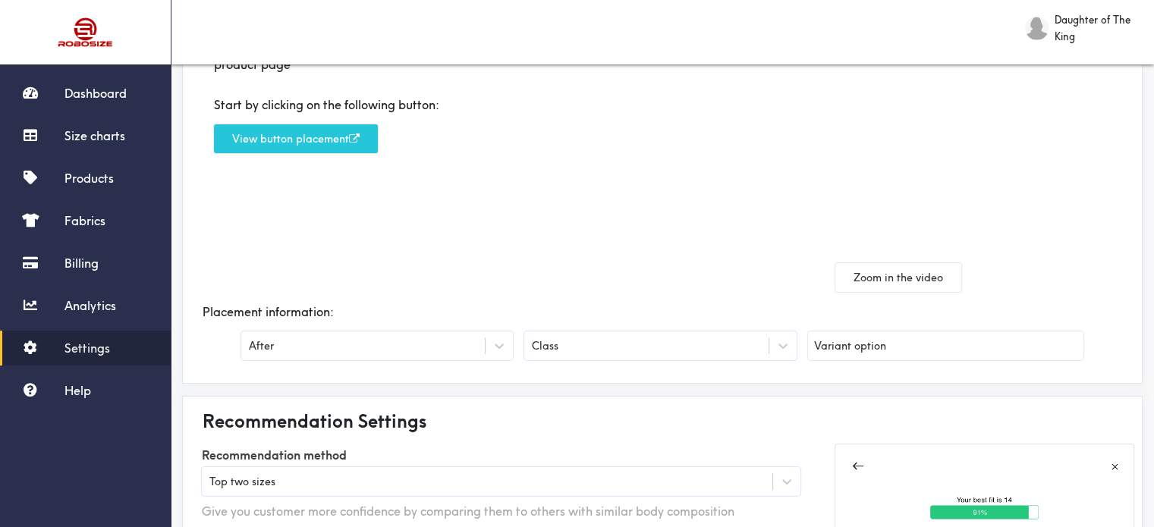
click at [862, 346] on input "Variant option" at bounding box center [945, 346] width 275 height 29
drag, startPoint x: 905, startPoint y: 345, endPoint x: 814, endPoint y: 351, distance: 91.3
click at [814, 351] on input "Variant option" at bounding box center [945, 346] width 275 height 29
paste input "variant-picker__form"
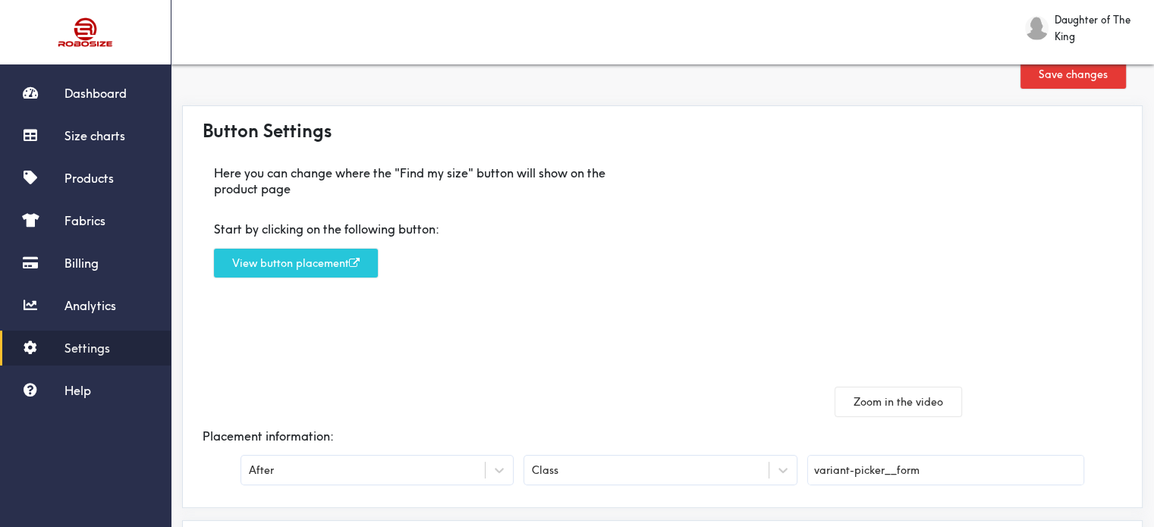
scroll to position [0, 0]
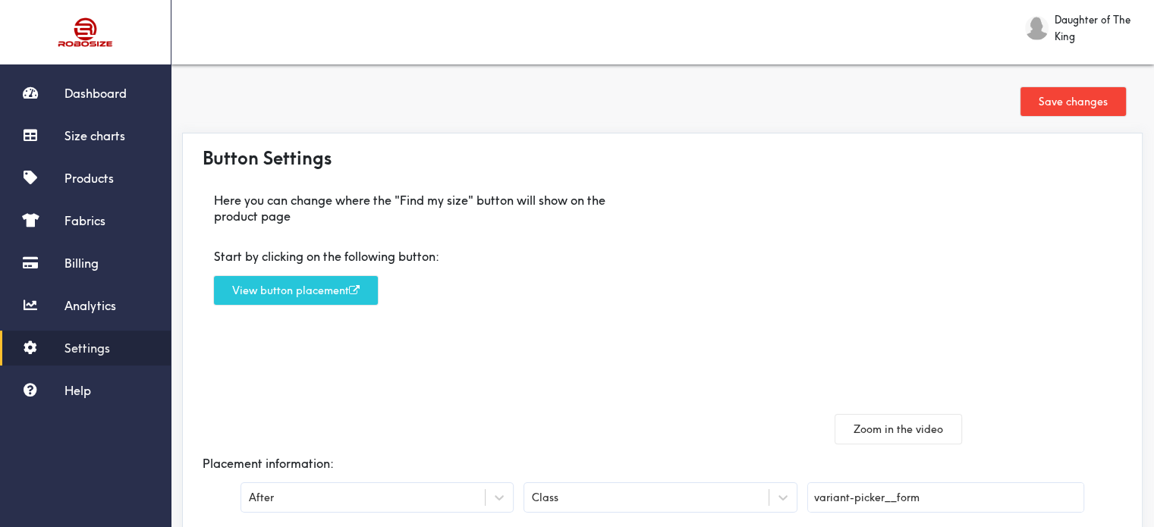
type input "variant-picker__form"
click at [1067, 104] on button "Save changes" at bounding box center [1073, 101] width 105 height 29
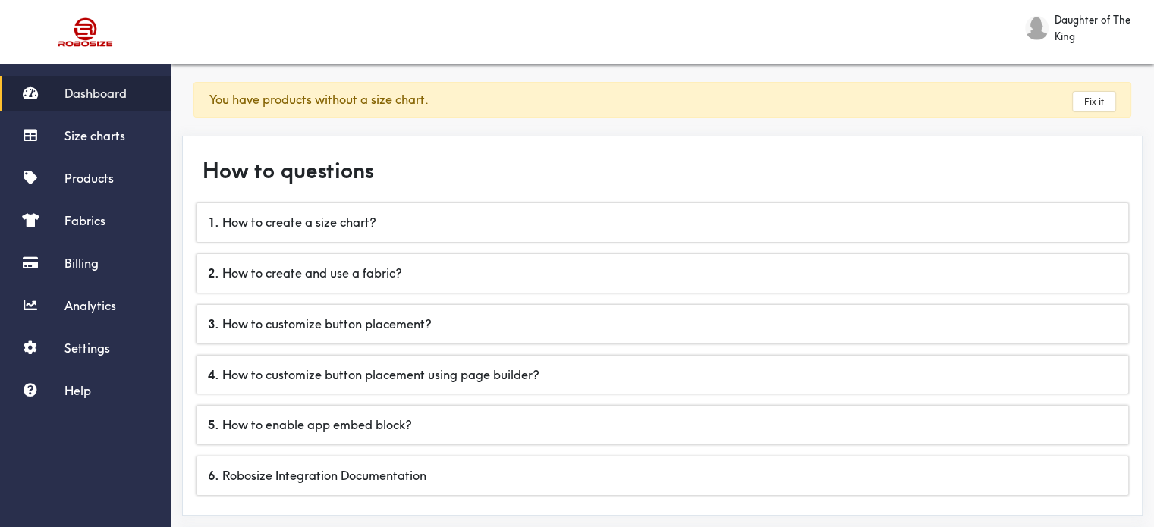
click at [1082, 25] on span "Daughter of The King" at bounding box center [1097, 27] width 84 height 33
click at [911, 33] on div at bounding box center [577, 263] width 1154 height 527
click at [90, 175] on span "Products" at bounding box center [89, 178] width 49 height 15
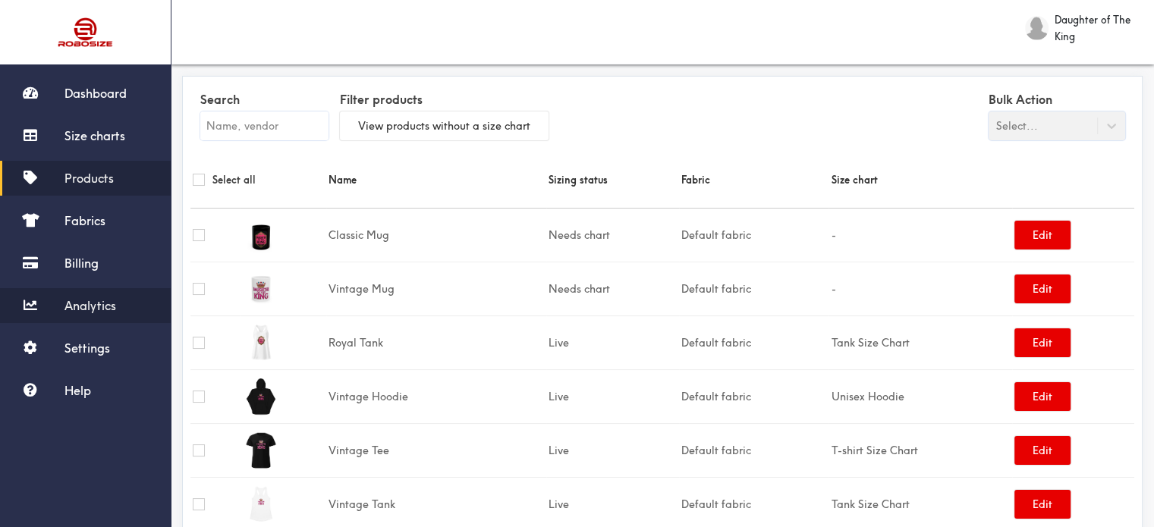
click at [97, 304] on span "Analytics" at bounding box center [91, 305] width 52 height 15
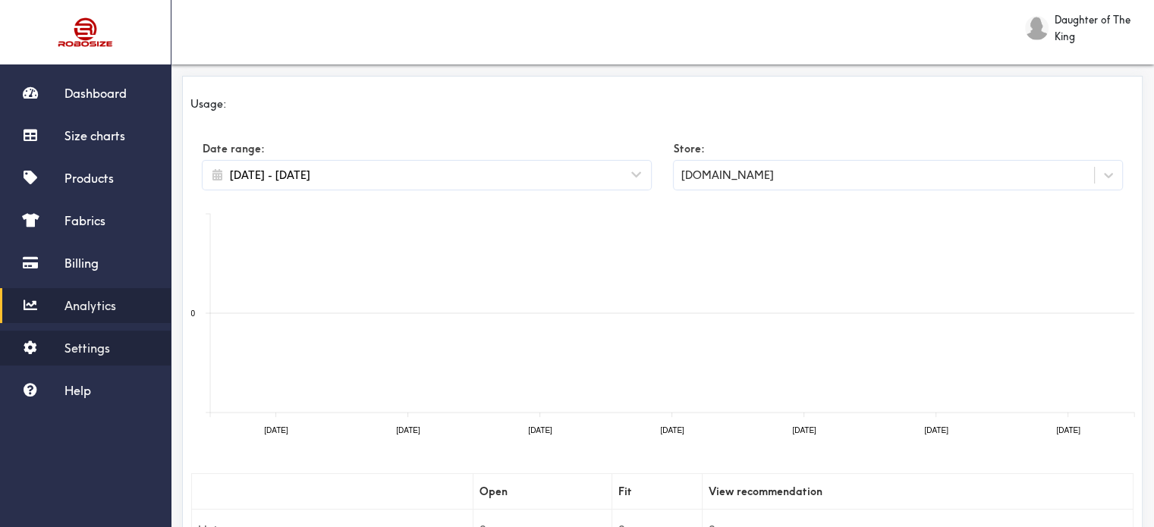
click at [93, 348] on span "Settings" at bounding box center [88, 348] width 46 height 15
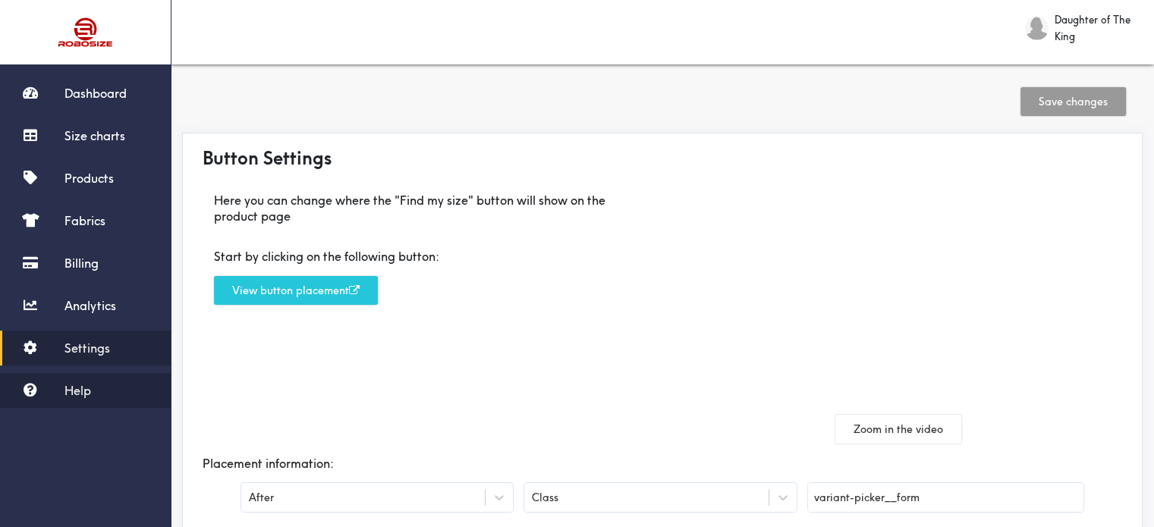
click at [76, 385] on span "Help" at bounding box center [78, 390] width 27 height 15
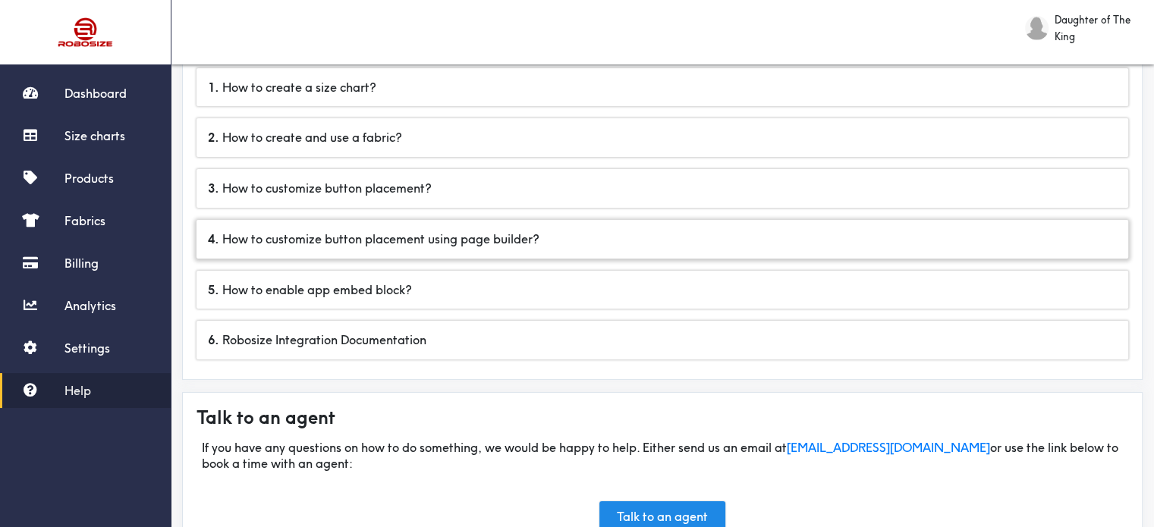
scroll to position [152, 0]
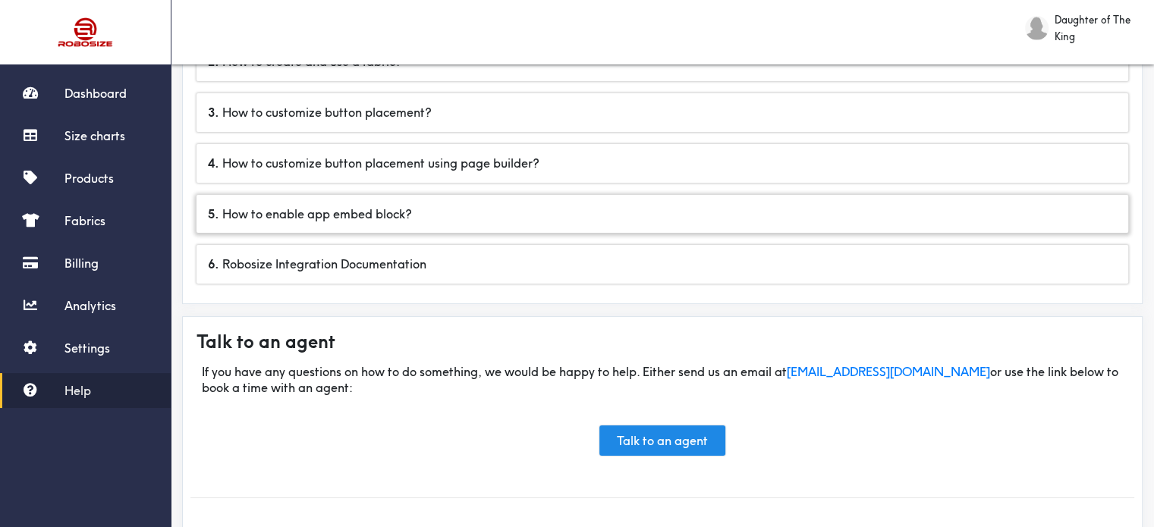
click at [471, 209] on div "5 . How to enable app embed block?" at bounding box center [663, 214] width 932 height 39
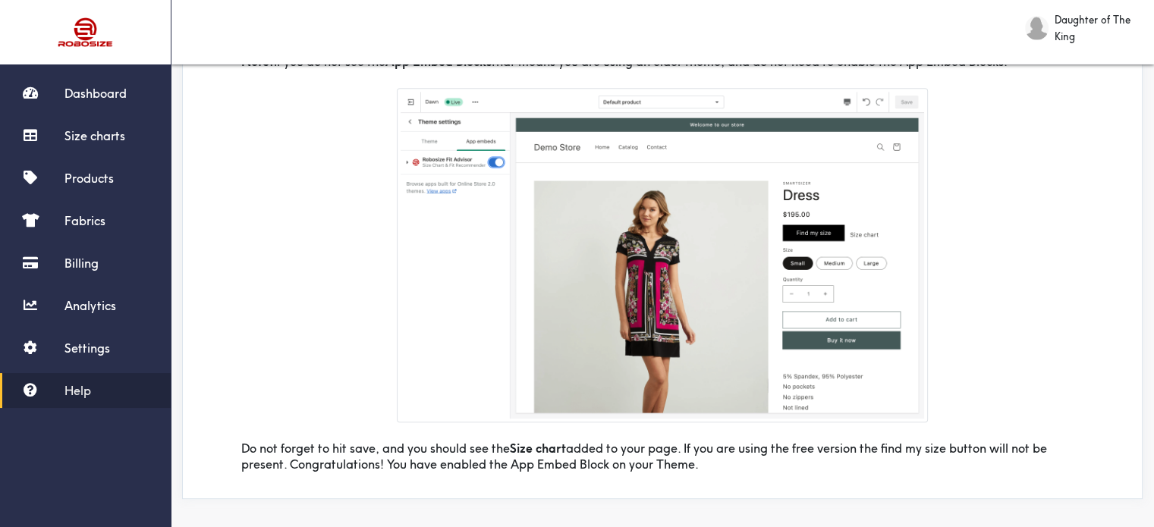
scroll to position [794, 0]
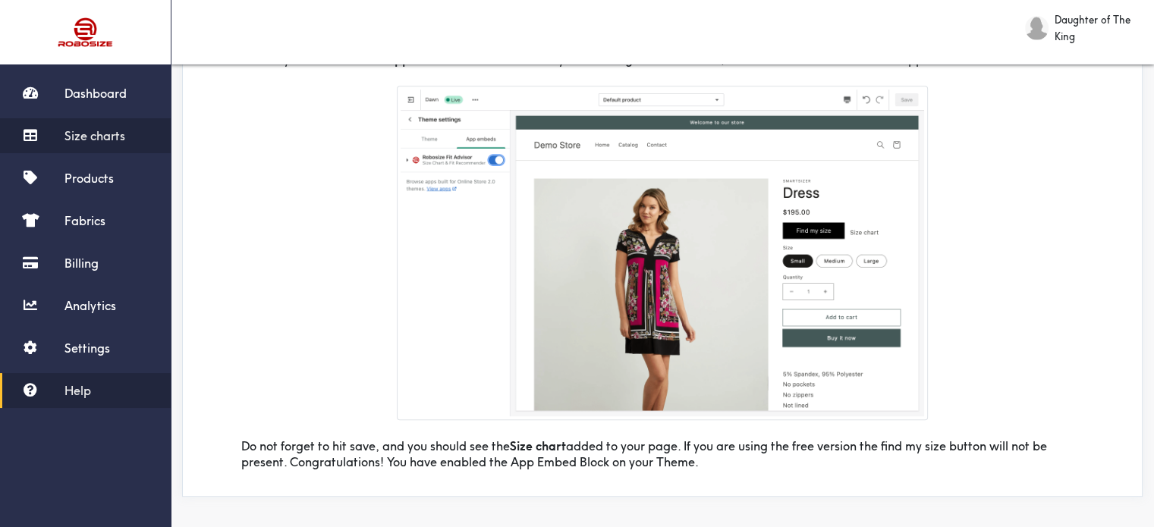
click at [66, 134] on span "Size charts" at bounding box center [95, 135] width 61 height 15
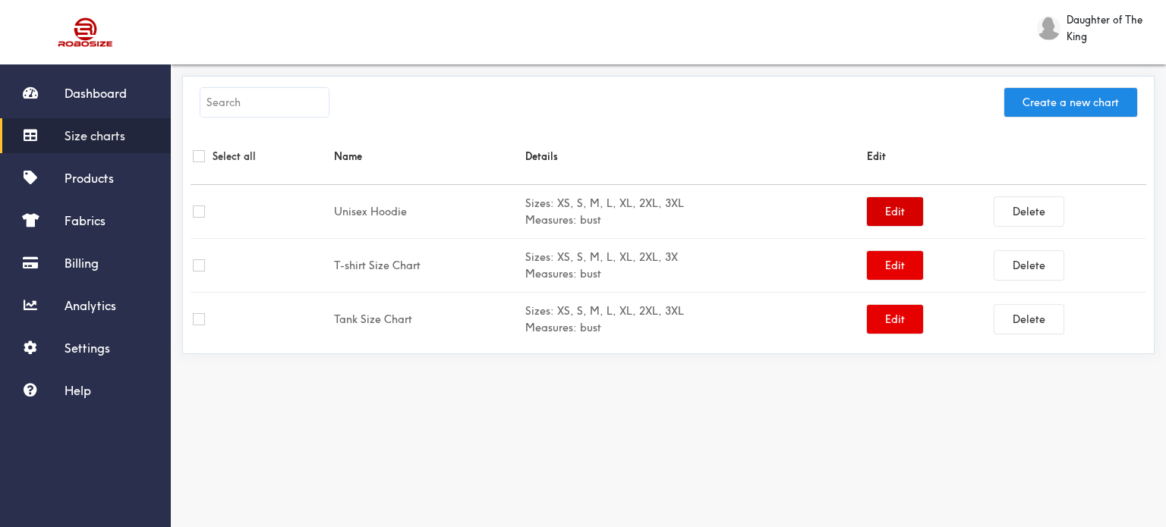
click at [893, 214] on button "Edit" at bounding box center [895, 211] width 56 height 29
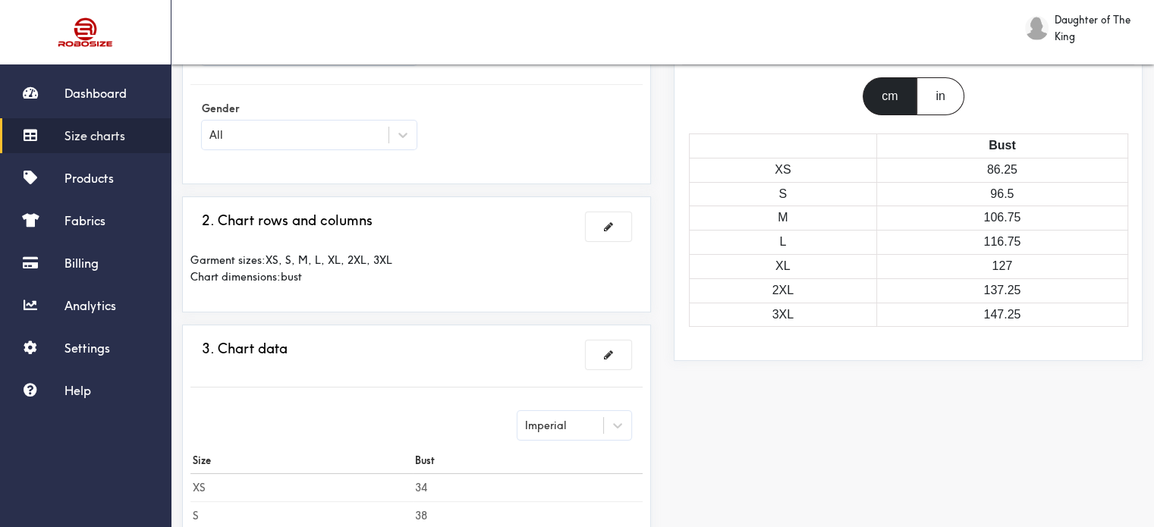
scroll to position [139, 0]
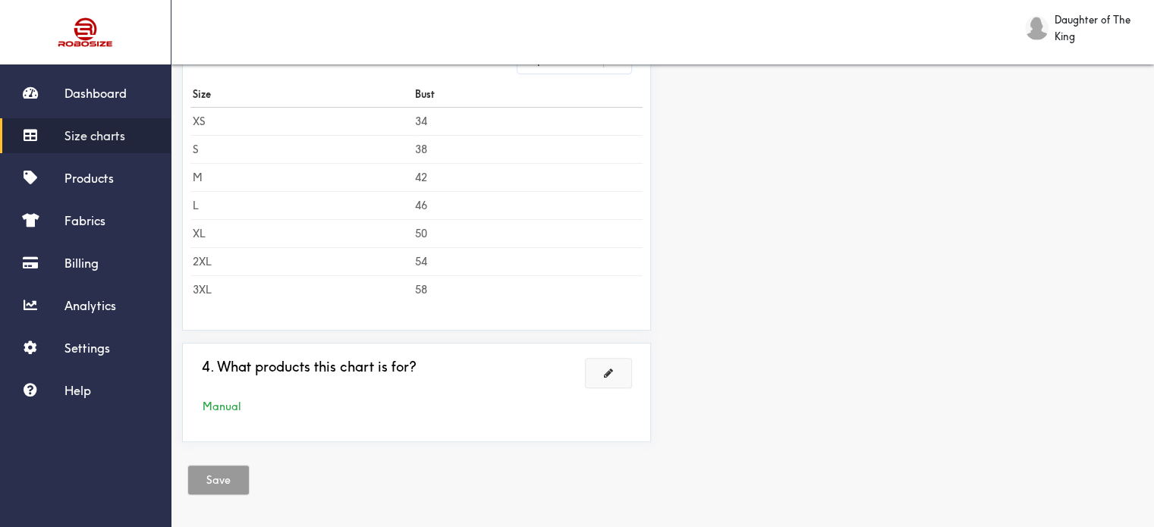
click at [609, 362] on button at bounding box center [609, 373] width 46 height 29
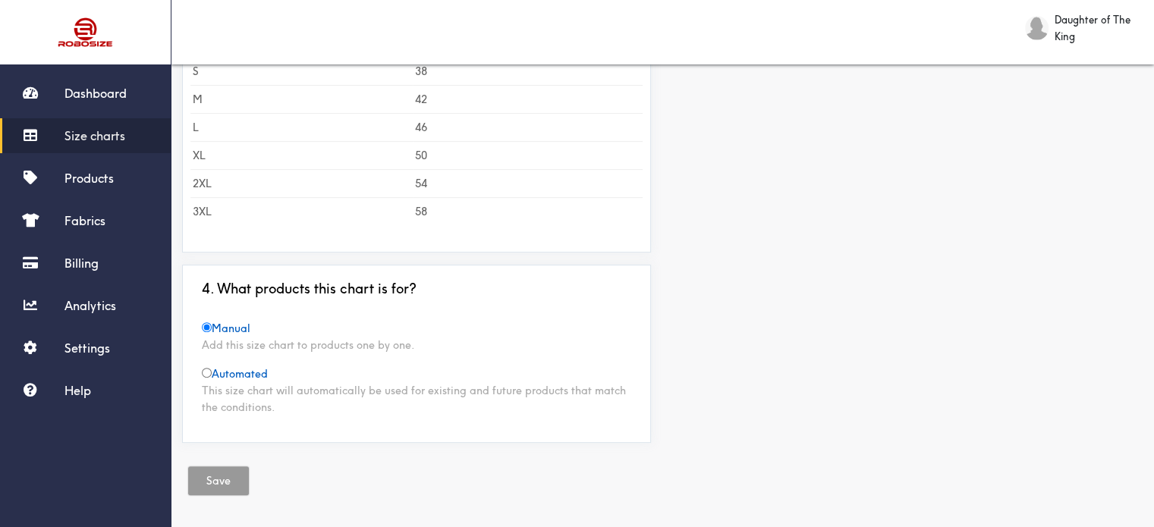
scroll to position [517, 0]
click at [243, 323] on span "Manual" at bounding box center [226, 328] width 49 height 14
click at [222, 321] on span "Manual" at bounding box center [226, 328] width 49 height 14
click at [482, 319] on div "Manual Add this size chart to products one by one. Automated This size chart wi…" at bounding box center [416, 367] width 452 height 96
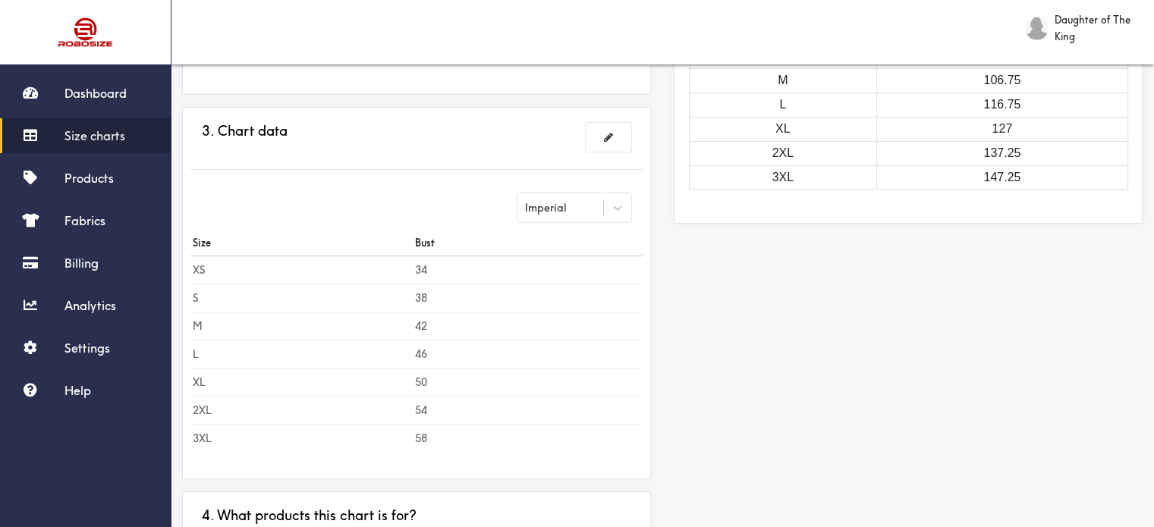
scroll to position [0, 0]
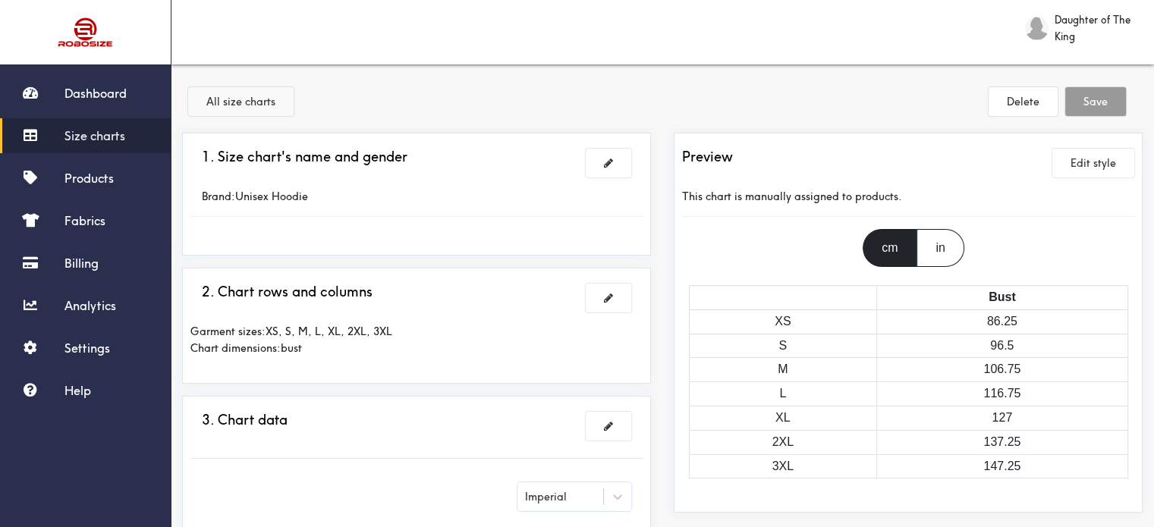
click at [228, 96] on button "All size charts" at bounding box center [240, 101] width 105 height 29
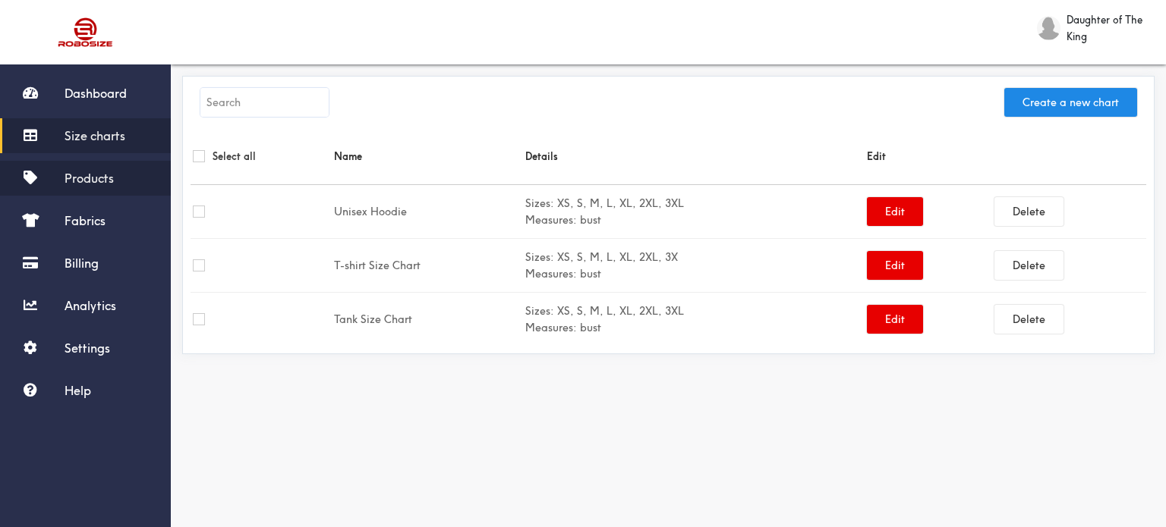
click at [100, 171] on span "Products" at bounding box center [89, 178] width 49 height 15
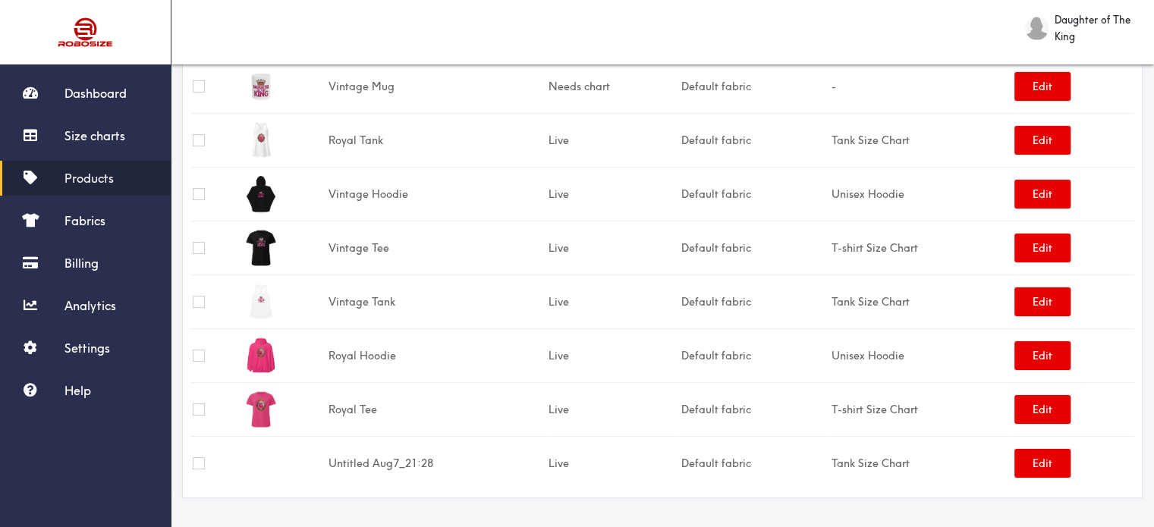
scroll to position [127, 0]
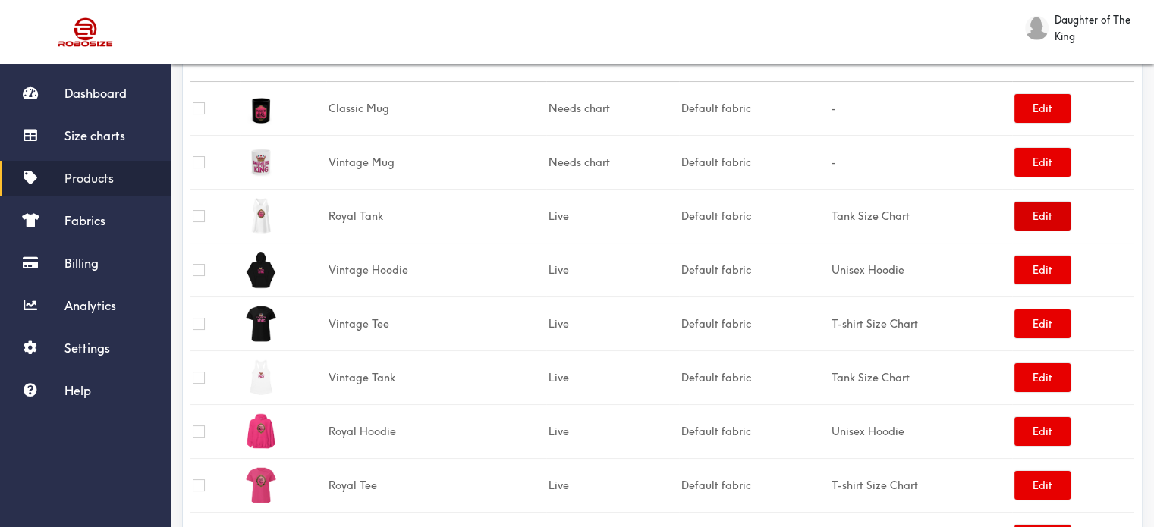
click at [1038, 209] on button "Edit" at bounding box center [1043, 216] width 56 height 29
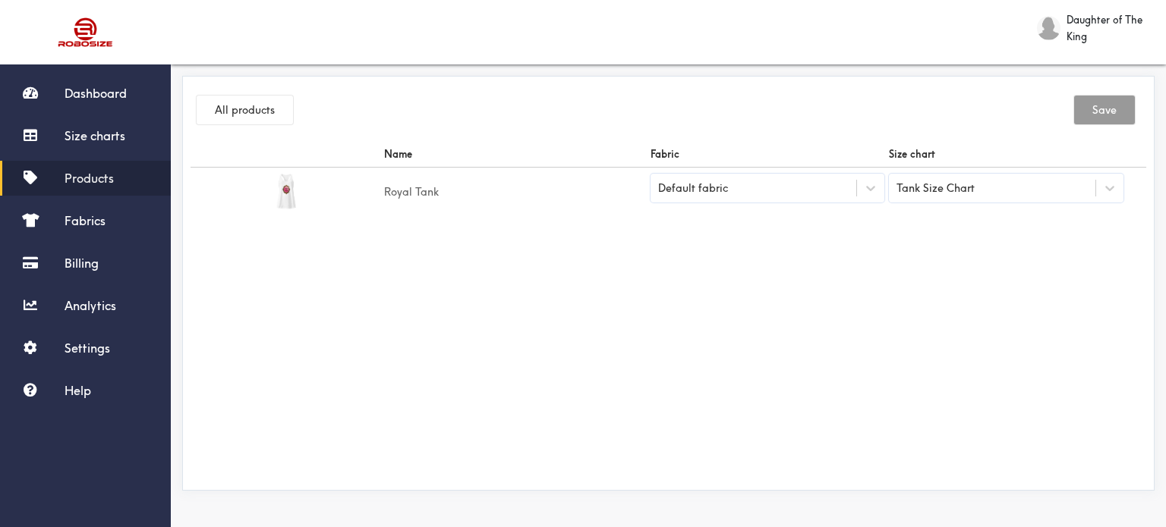
click at [96, 174] on span "Products" at bounding box center [89, 178] width 49 height 15
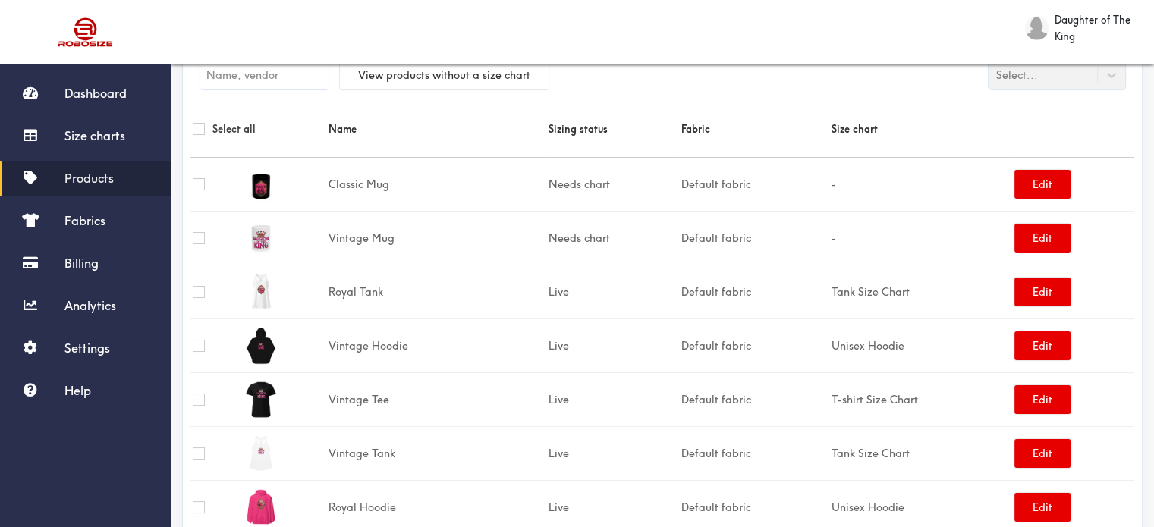
scroll to position [152, 0]
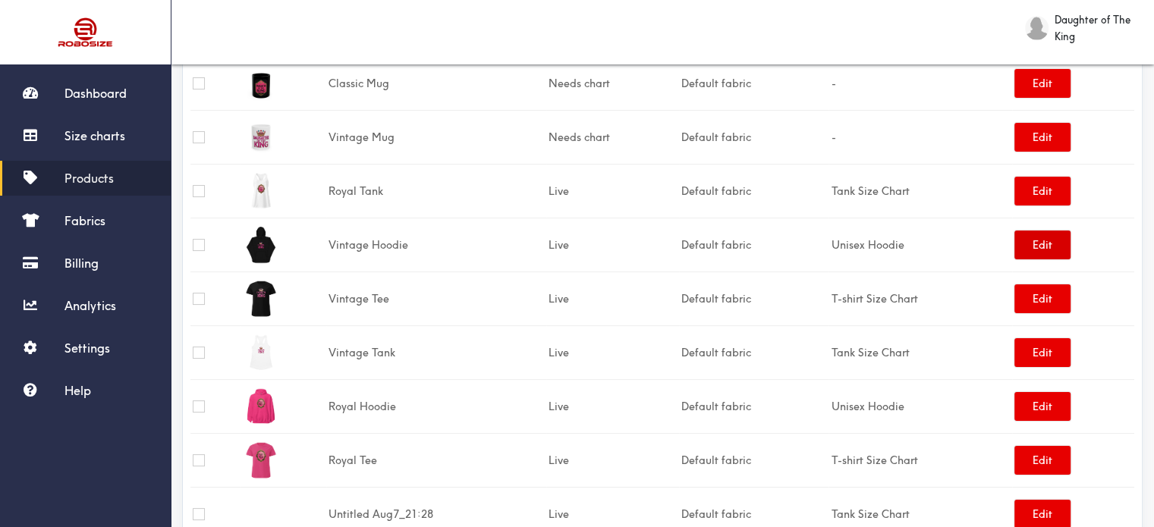
click at [1026, 242] on button "Edit" at bounding box center [1043, 245] width 56 height 29
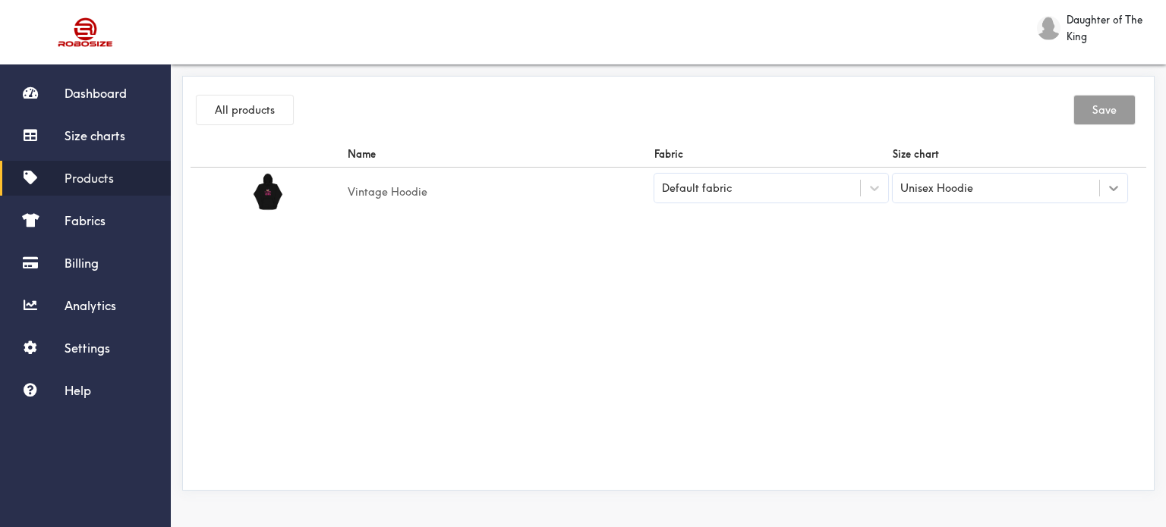
click at [1108, 187] on icon at bounding box center [1113, 188] width 15 height 15
click at [91, 129] on span "Size charts" at bounding box center [95, 135] width 61 height 15
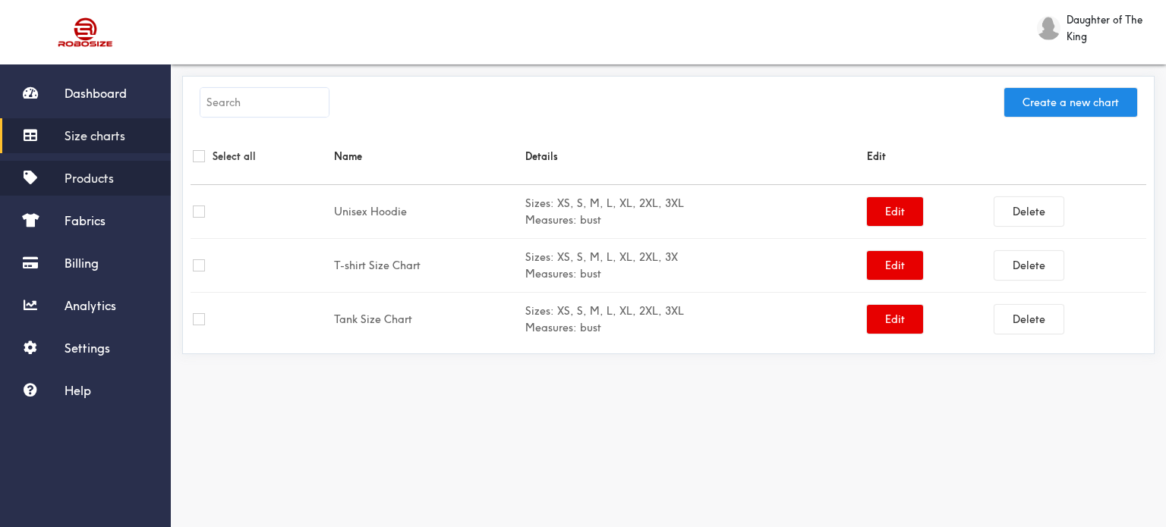
click at [77, 166] on link "Products" at bounding box center [85, 178] width 171 height 35
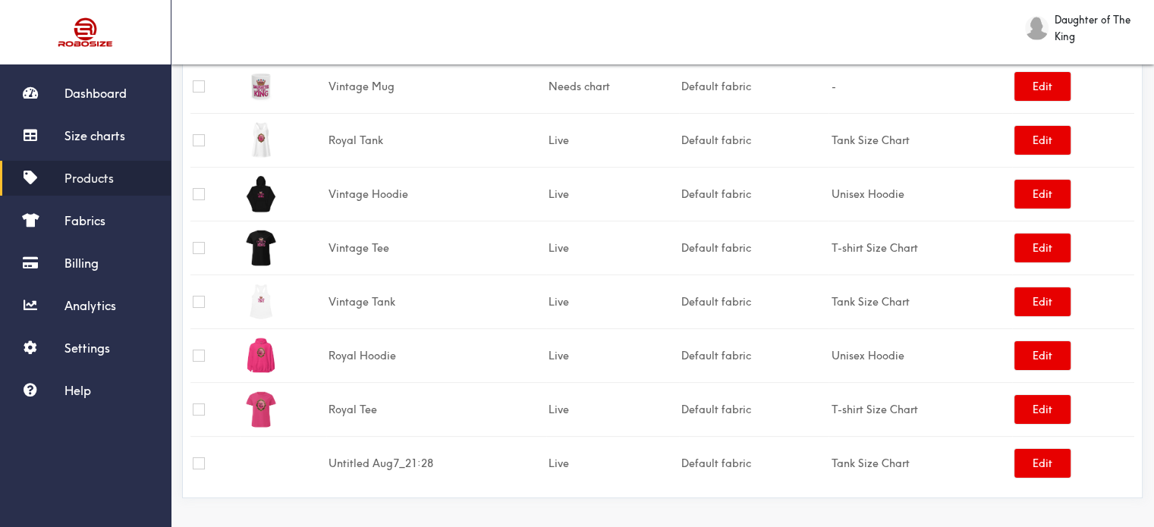
scroll to position [127, 0]
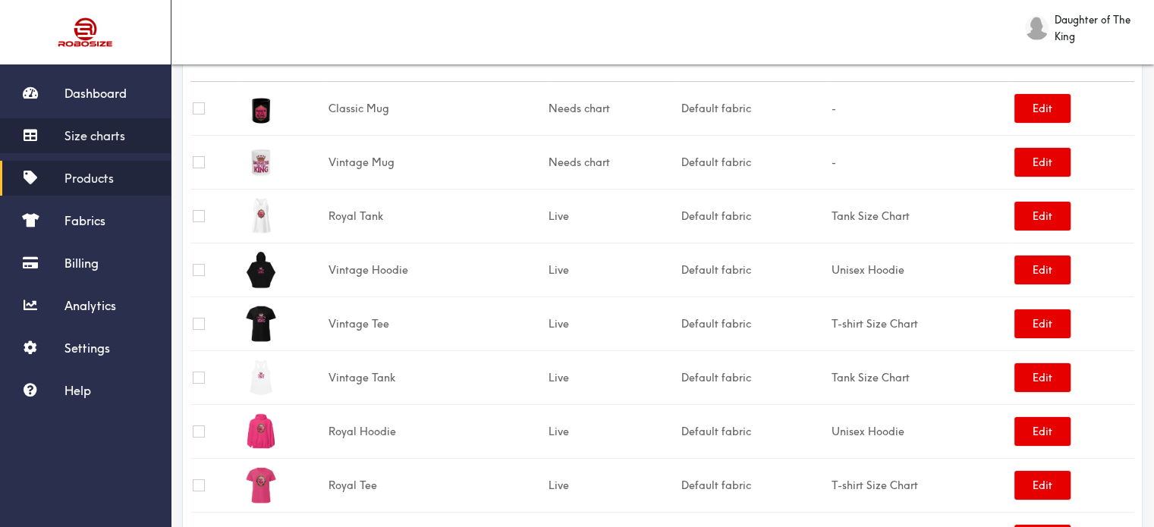
click at [90, 131] on span "Size charts" at bounding box center [95, 135] width 61 height 15
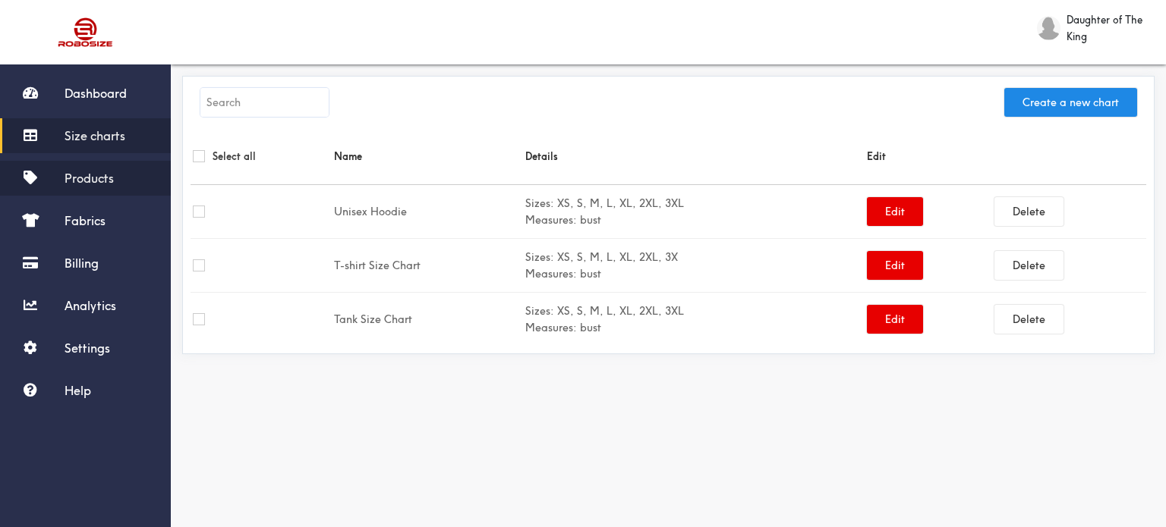
click at [82, 172] on span "Products" at bounding box center [89, 178] width 49 height 15
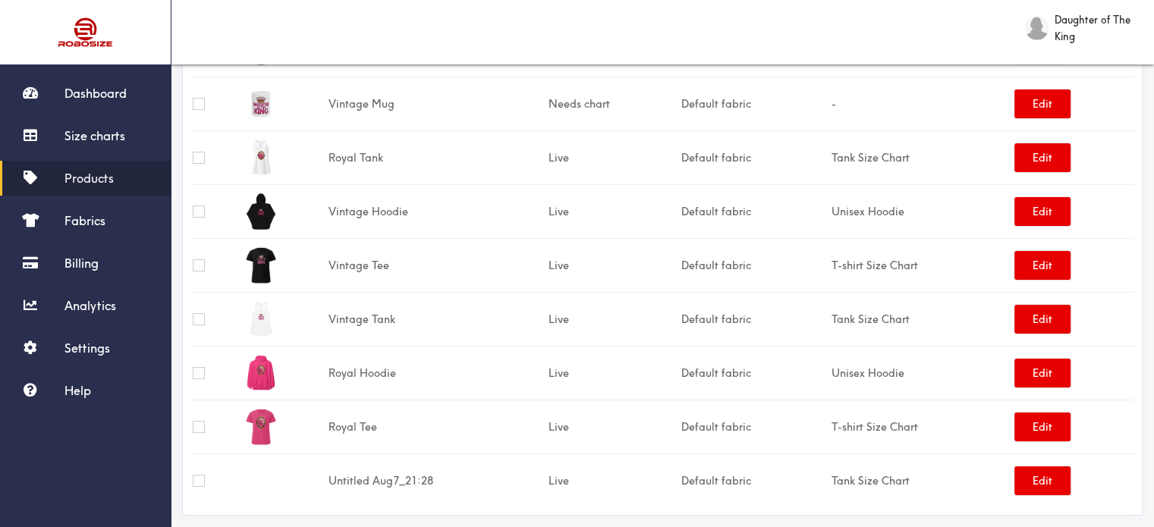
scroll to position [203, 0]
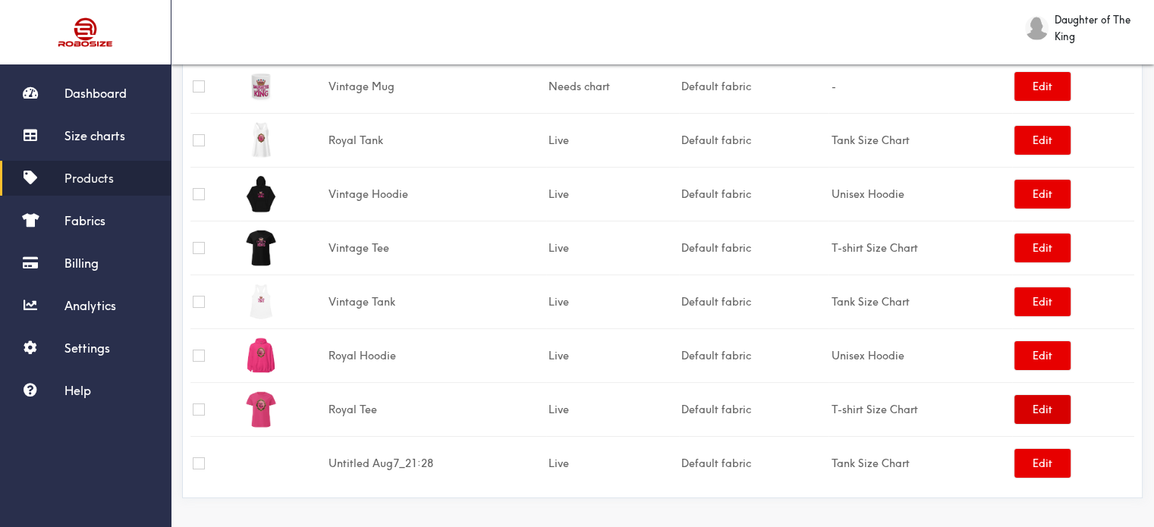
click at [1033, 408] on button "Edit" at bounding box center [1043, 409] width 56 height 29
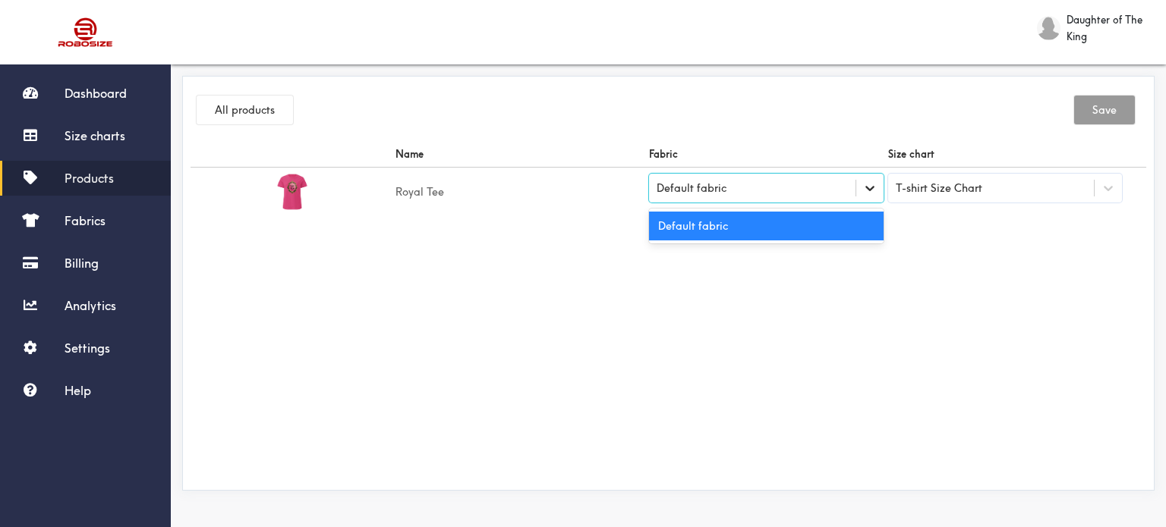
click at [867, 192] on icon at bounding box center [869, 188] width 15 height 15
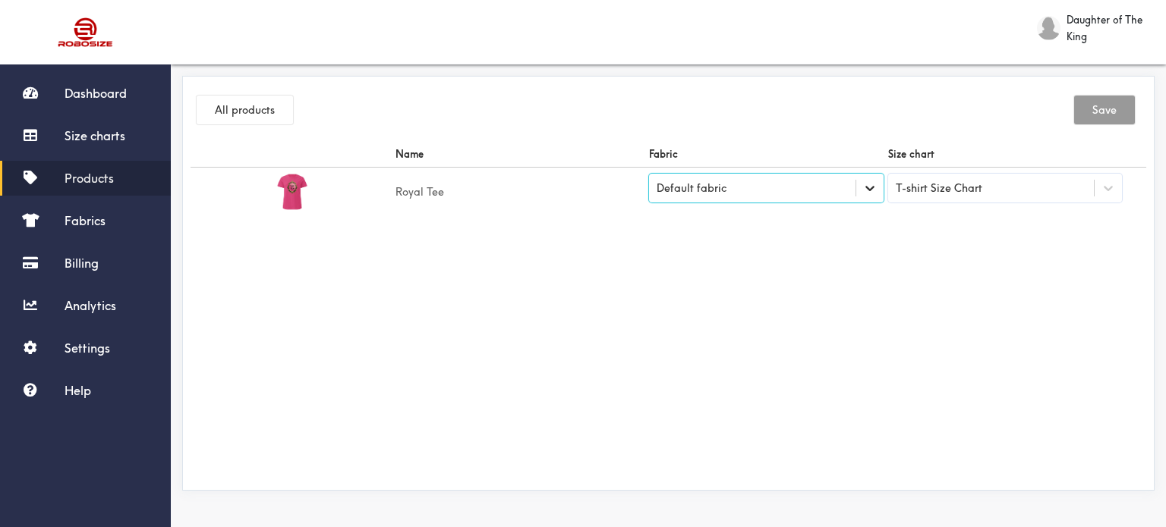
click at [867, 192] on icon at bounding box center [869, 188] width 15 height 15
click at [1029, 190] on div "T-shirt Size Chart" at bounding box center [991, 188] width 206 height 26
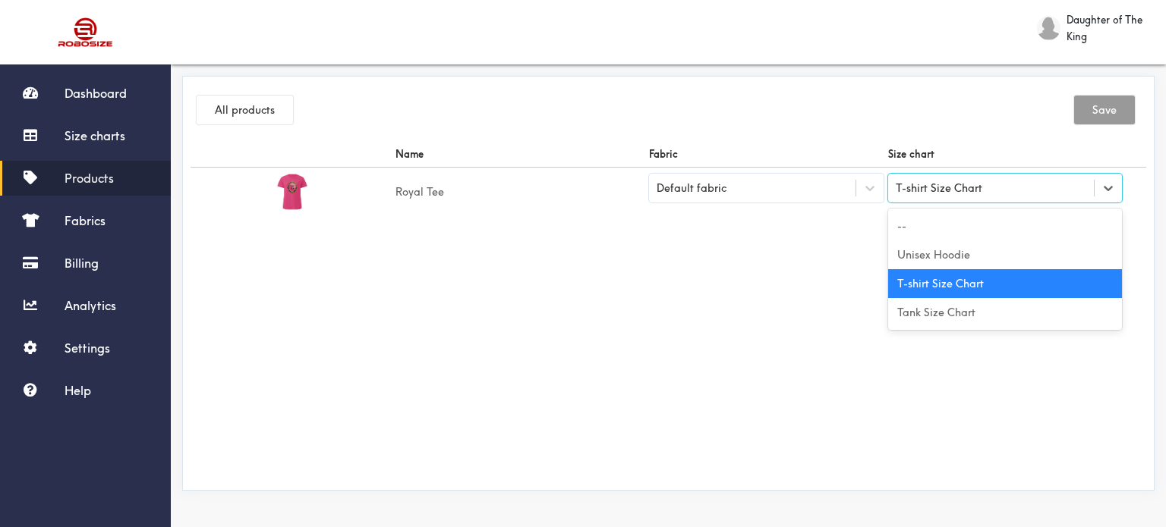
click at [981, 278] on div "T-shirt Size Chart" at bounding box center [1005, 283] width 234 height 29
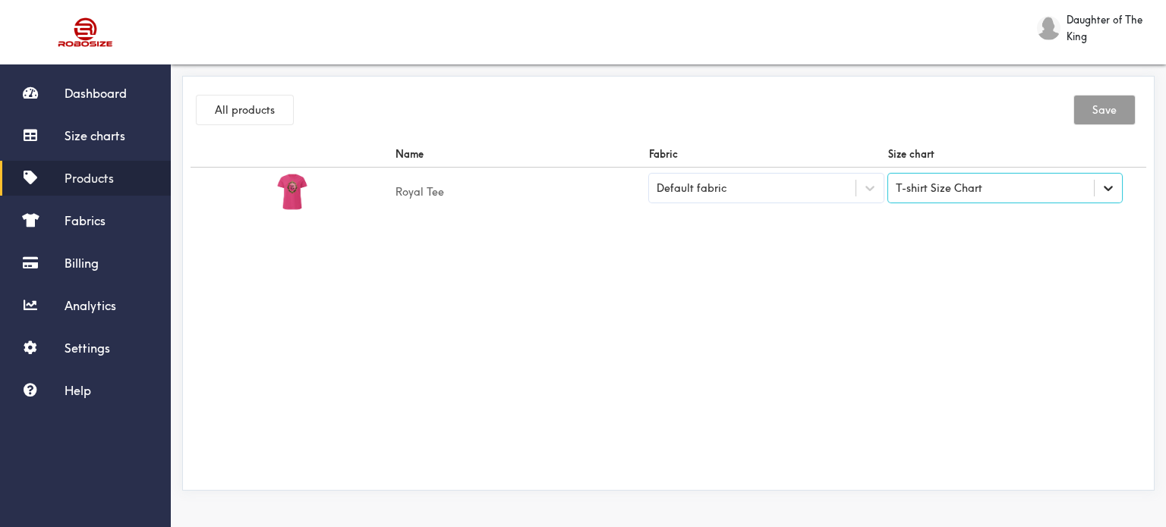
click at [1106, 178] on div at bounding box center [1107, 188] width 27 height 27
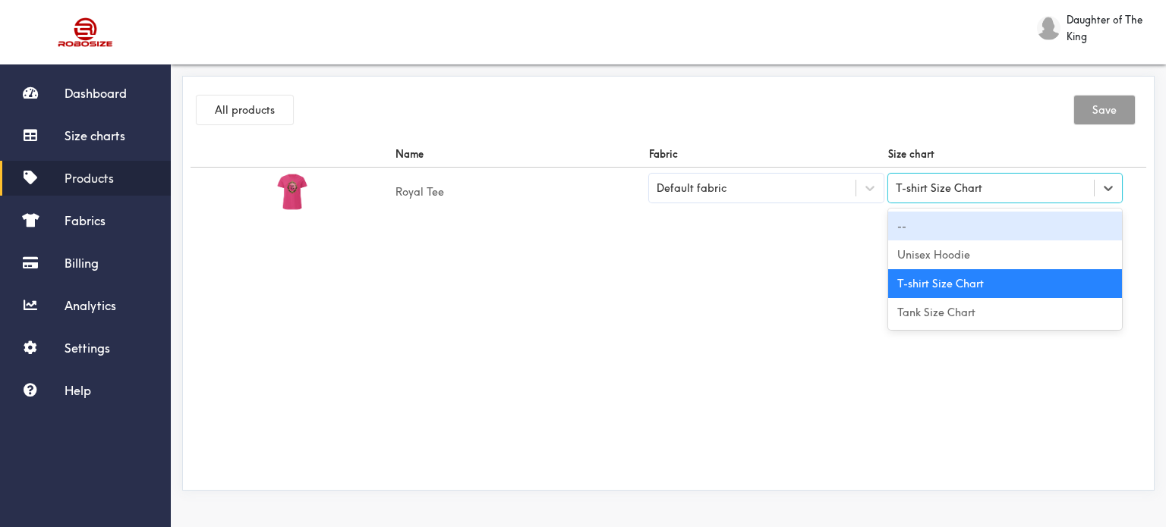
click at [1046, 213] on div "--" at bounding box center [1005, 226] width 234 height 29
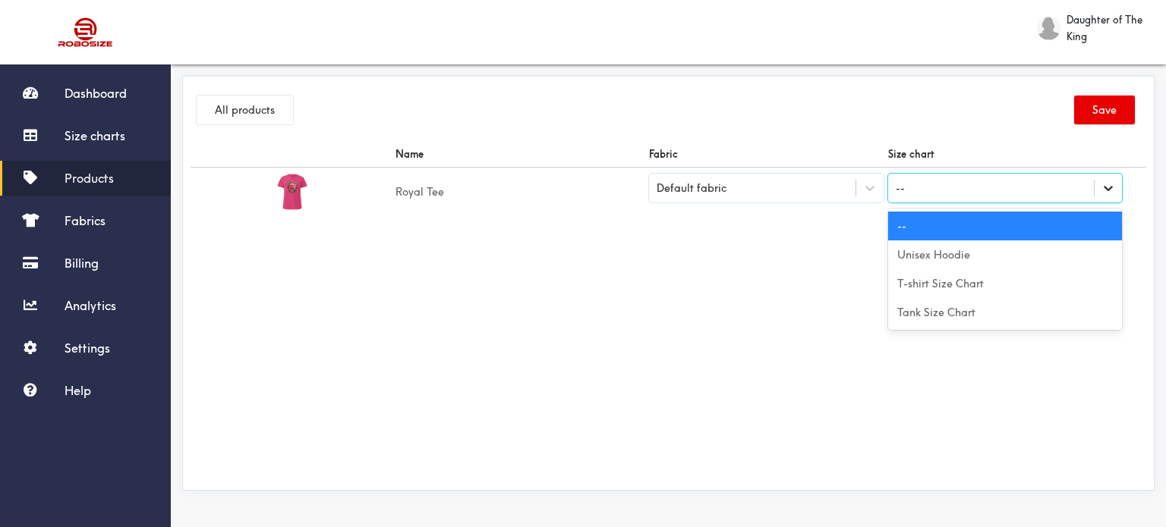
click at [1109, 187] on icon at bounding box center [1108, 188] width 9 height 5
click at [1041, 283] on div "T-shirt Size Chart" at bounding box center [1005, 283] width 234 height 29
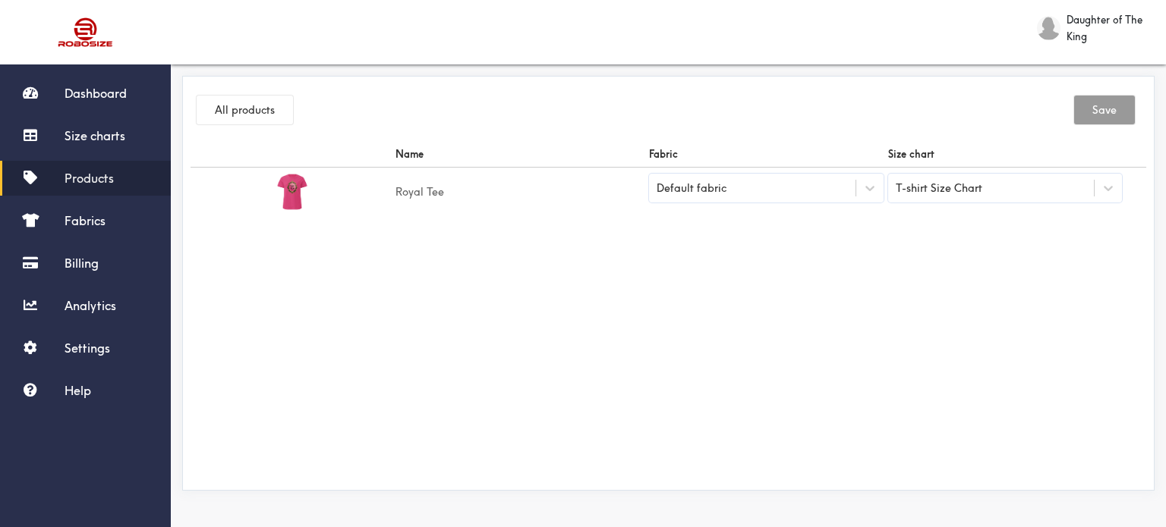
click at [1039, 260] on div "Name Fabric Size chart Royal Tee Default fabric T-shirt Size Chart" at bounding box center [667, 311] width 955 height 341
click at [64, 175] on link "Products" at bounding box center [85, 178] width 171 height 35
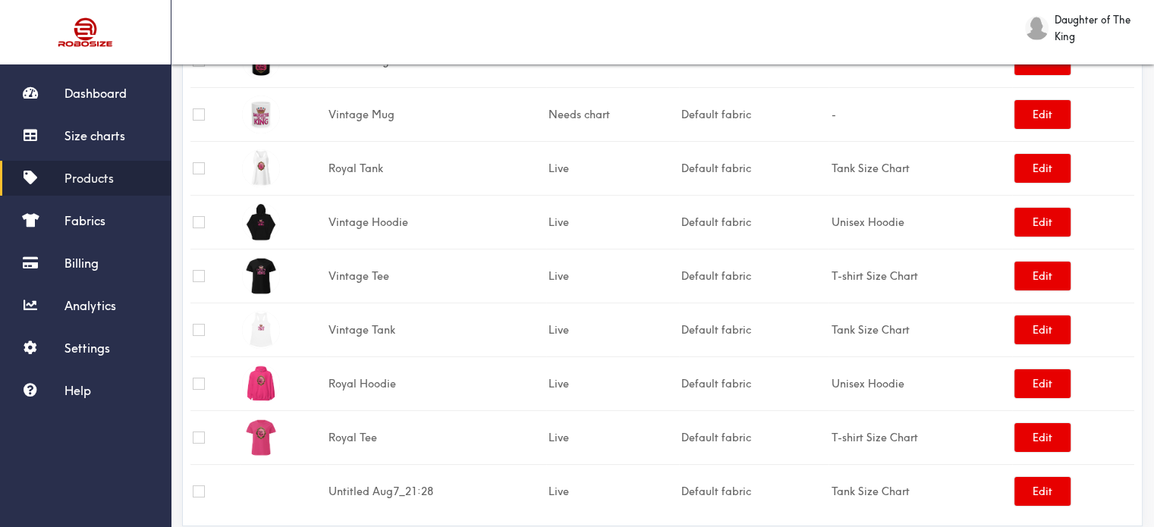
scroll to position [203, 0]
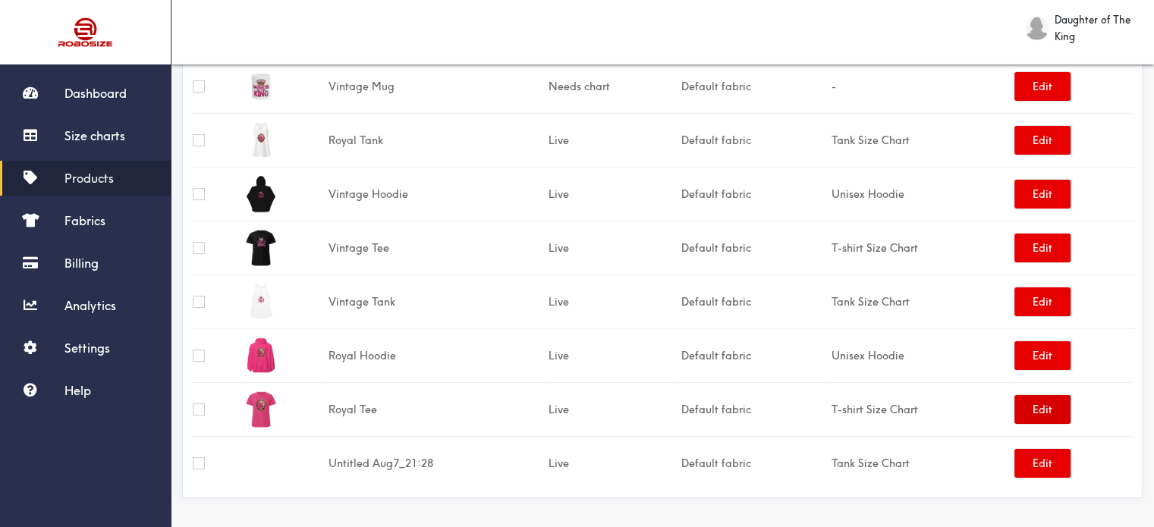
click at [1043, 411] on button "Edit" at bounding box center [1043, 409] width 56 height 29
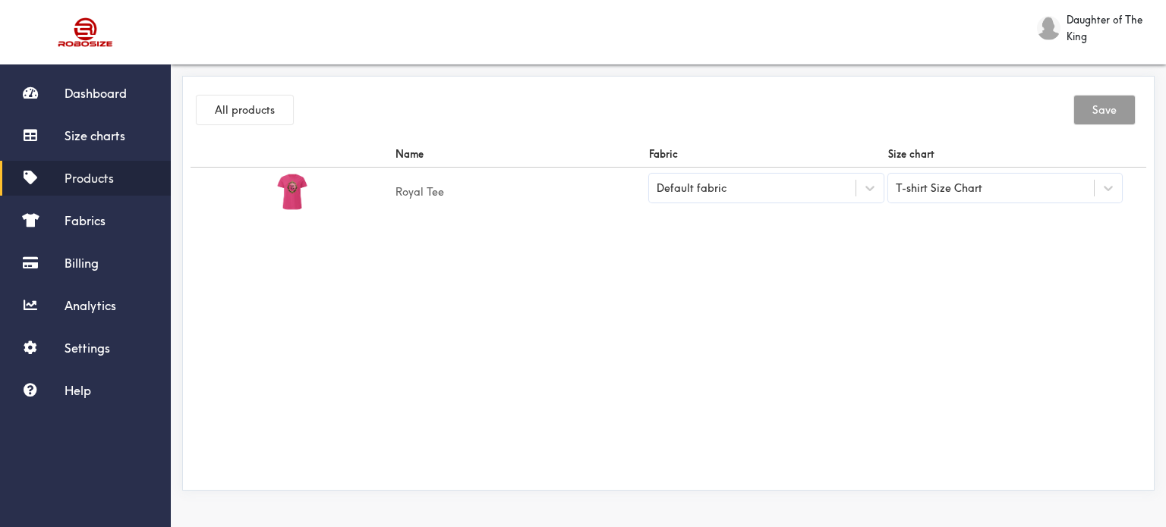
click at [113, 172] on span "Products" at bounding box center [89, 178] width 49 height 15
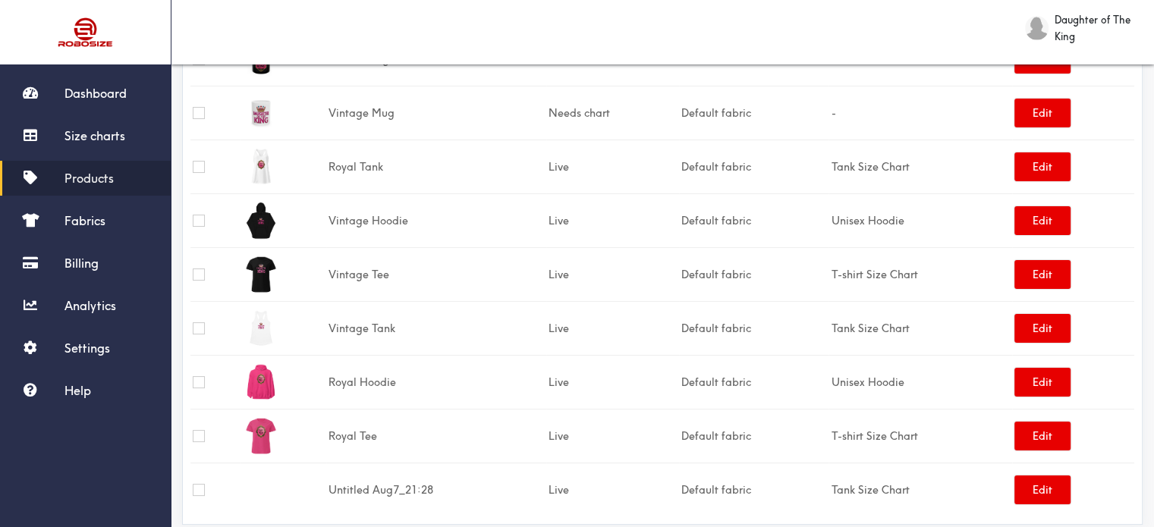
scroll to position [203, 0]
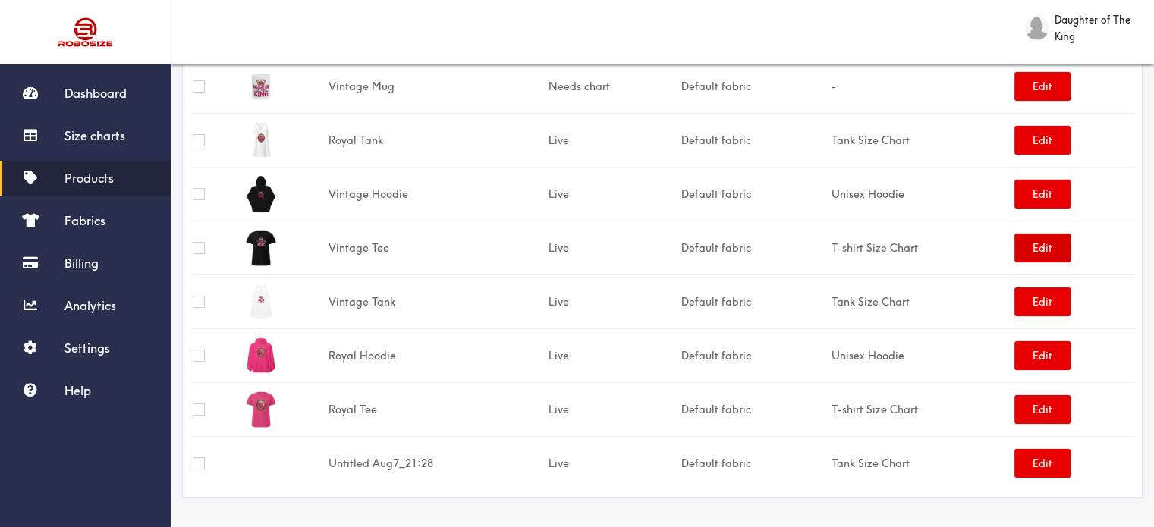
click at [1032, 247] on button "Edit" at bounding box center [1043, 248] width 56 height 29
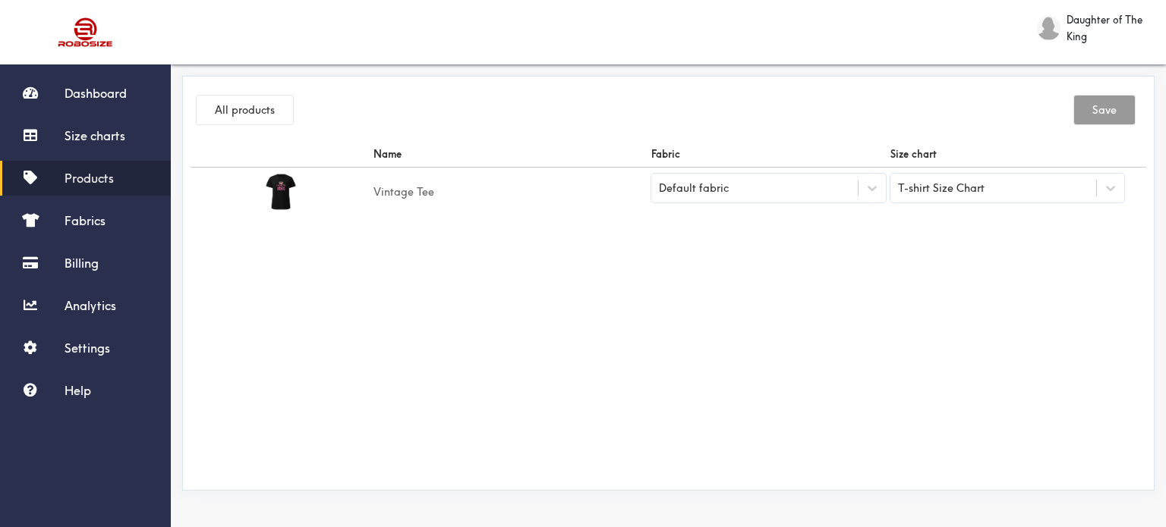
click at [279, 197] on img at bounding box center [281, 192] width 38 height 38
click at [1072, 24] on span "Daughter of The King" at bounding box center [1108, 27] width 84 height 33
click at [1099, 58] on div "Logout" at bounding box center [1120, 66] width 61 height 20
click at [1068, 27] on span "Daughter of The King" at bounding box center [1108, 27] width 84 height 33
click at [1123, 64] on span "Logout" at bounding box center [1120, 65] width 30 height 11
